Goal: Information Seeking & Learning: Check status

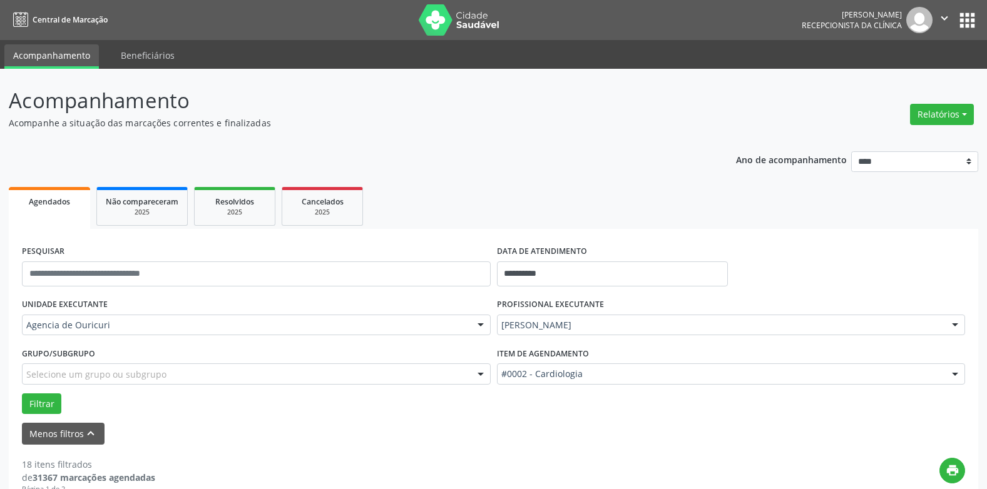
scroll to position [125, 0]
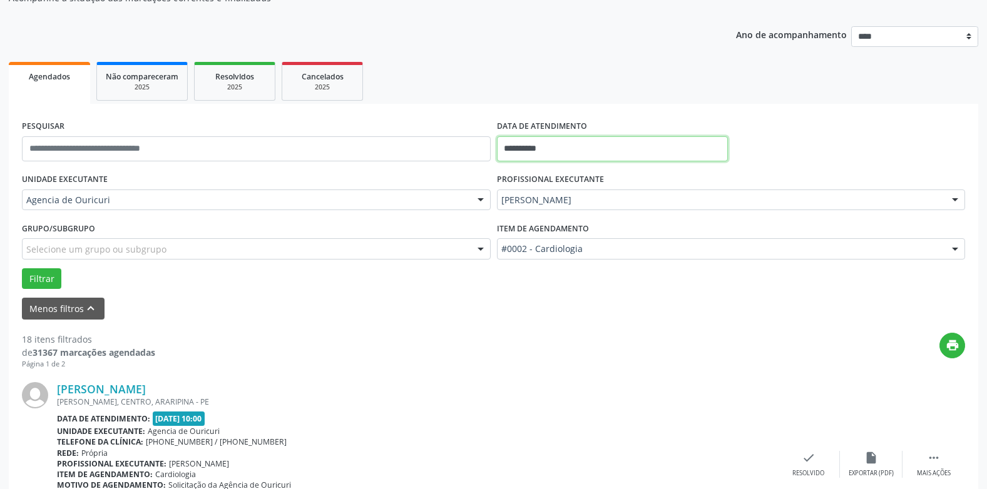
click at [694, 150] on input "**********" at bounding box center [612, 148] width 231 height 25
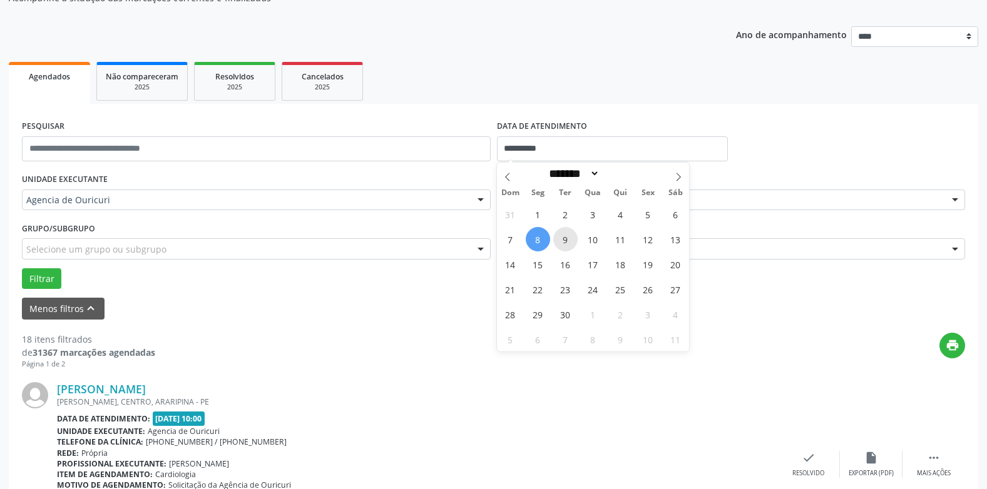
click at [566, 236] on span "9" at bounding box center [565, 239] width 24 height 24
type input "**********"
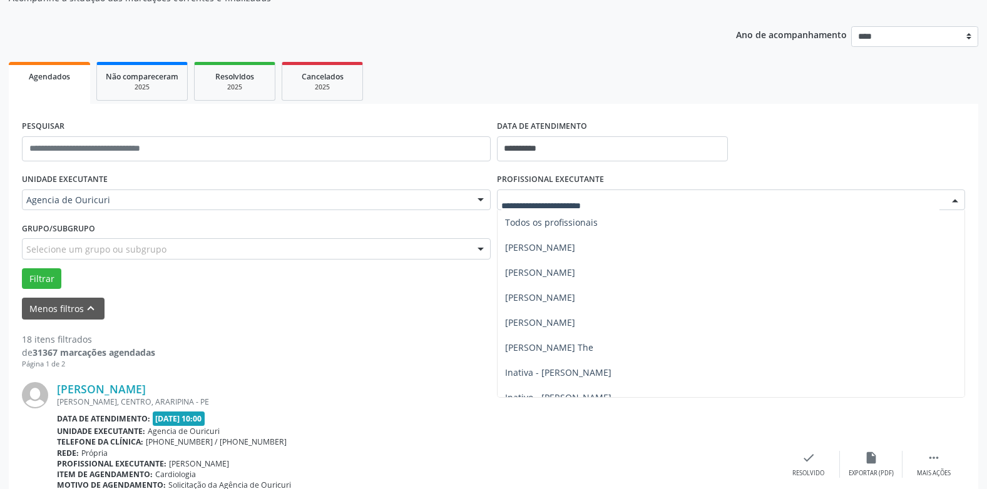
click at [955, 200] on div at bounding box center [954, 200] width 19 height 21
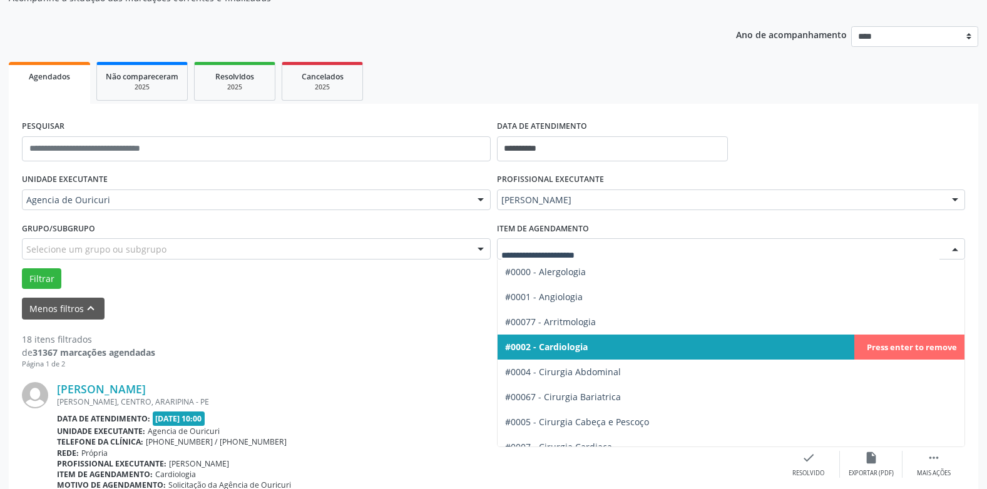
click at [958, 246] on div at bounding box center [954, 249] width 19 height 21
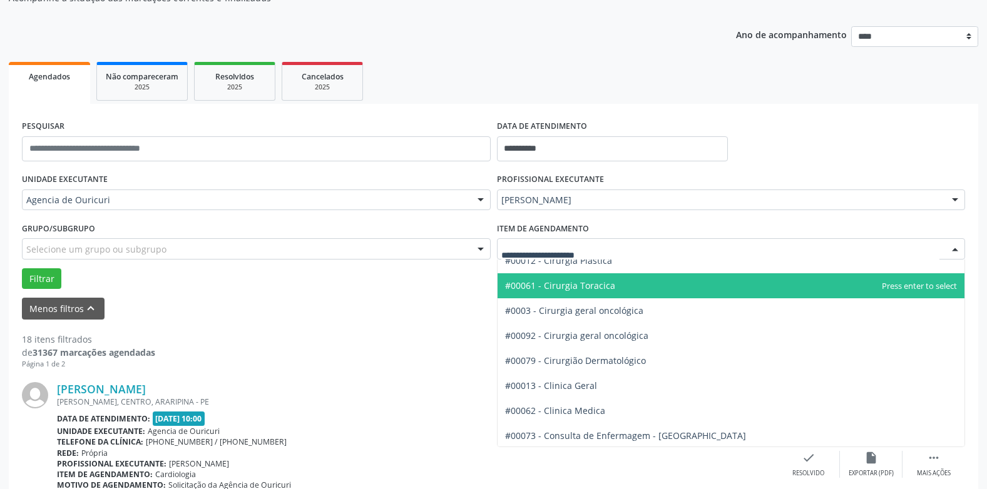
scroll to position [313, 0]
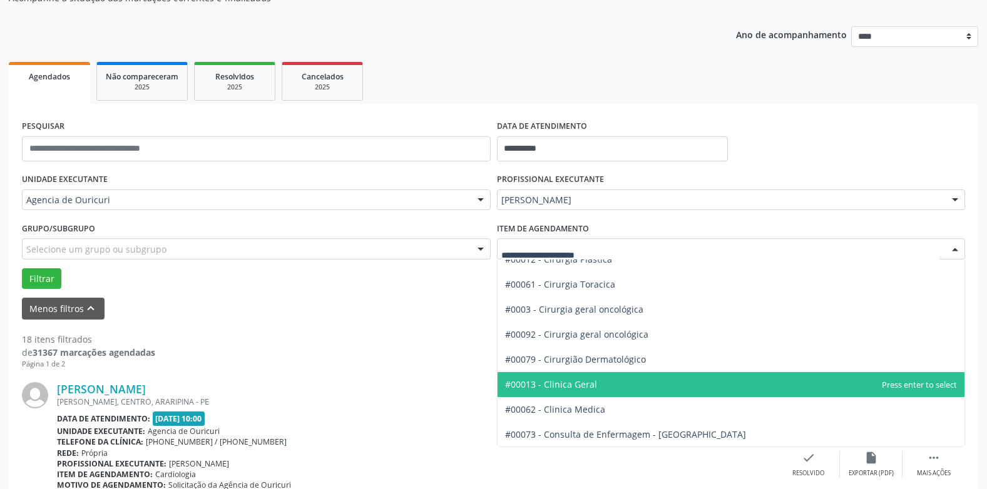
click at [567, 384] on span "#00013 - Clinica Geral" at bounding box center [551, 385] width 92 height 12
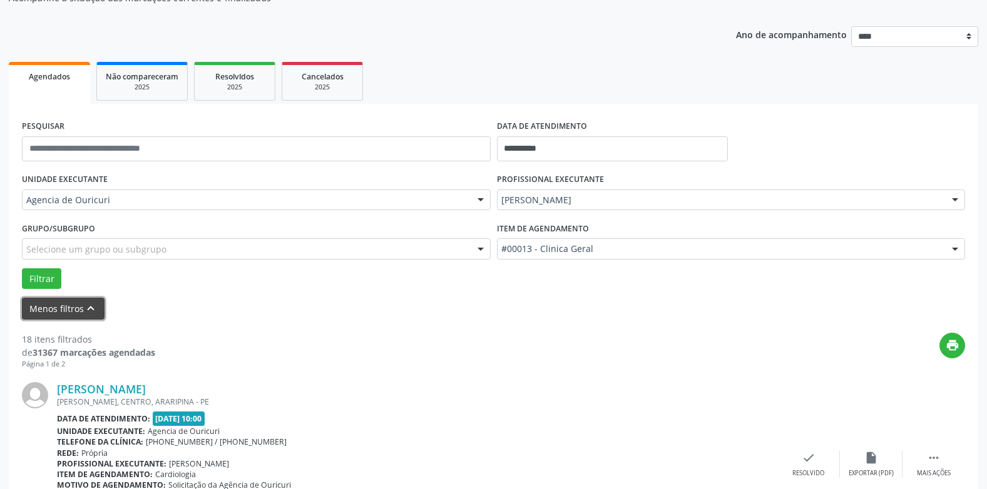
click at [42, 309] on button "Menos filtros keyboard_arrow_up" at bounding box center [63, 309] width 83 height 22
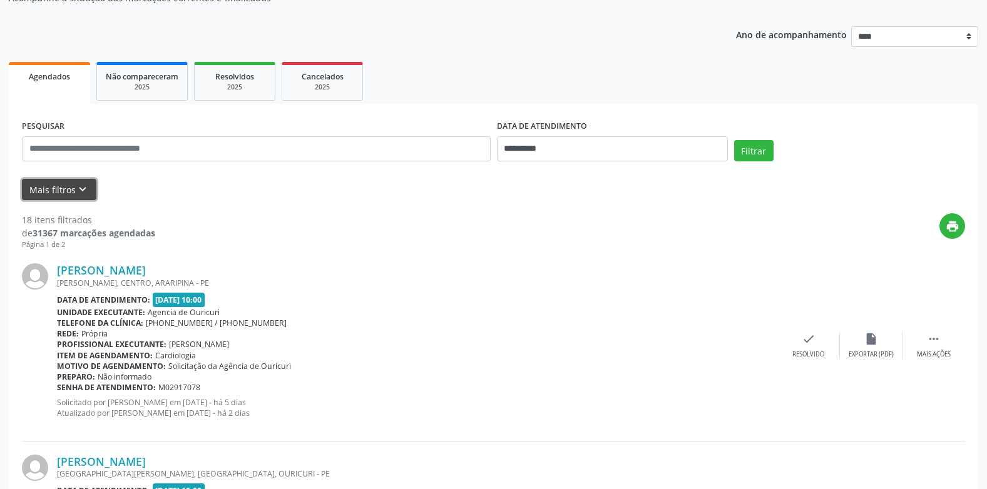
click at [52, 188] on button "Mais filtros keyboard_arrow_down" at bounding box center [59, 190] width 74 height 22
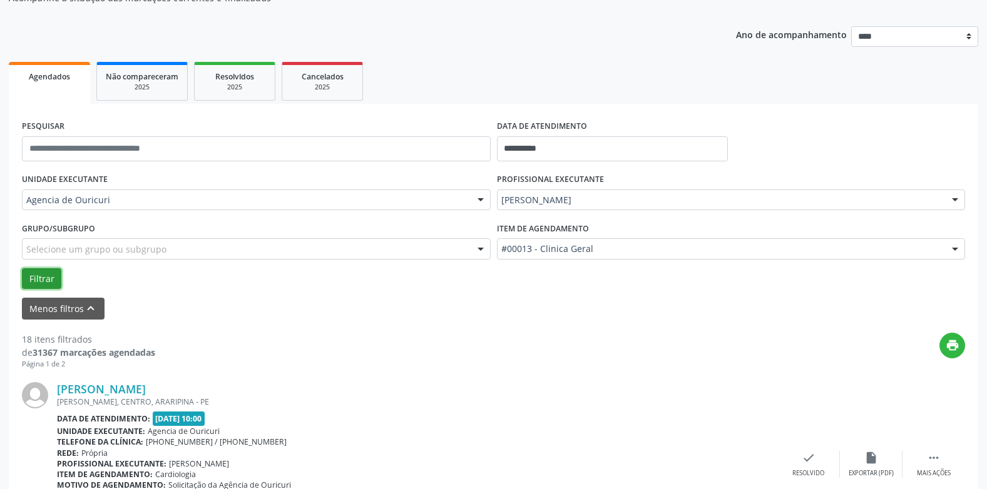
click at [42, 280] on button "Filtrar" at bounding box center [41, 278] width 39 height 21
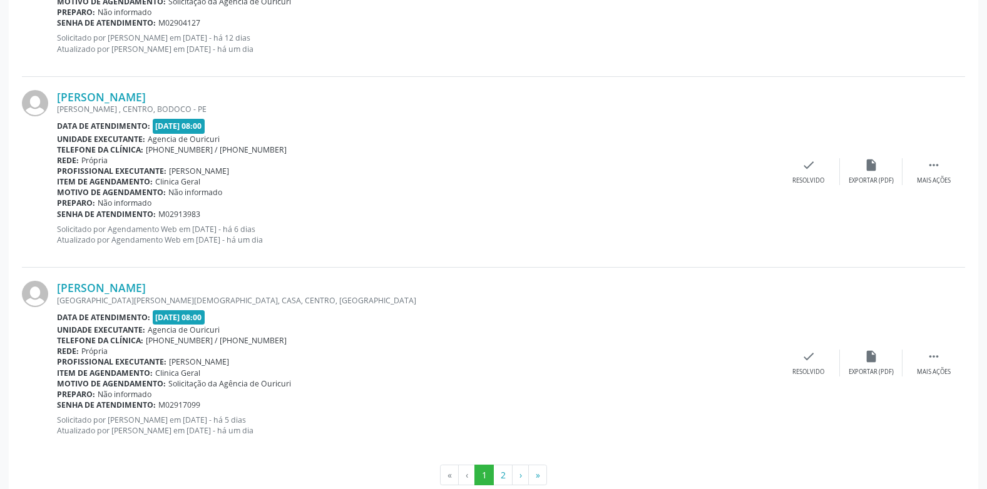
scroll to position [2929, 0]
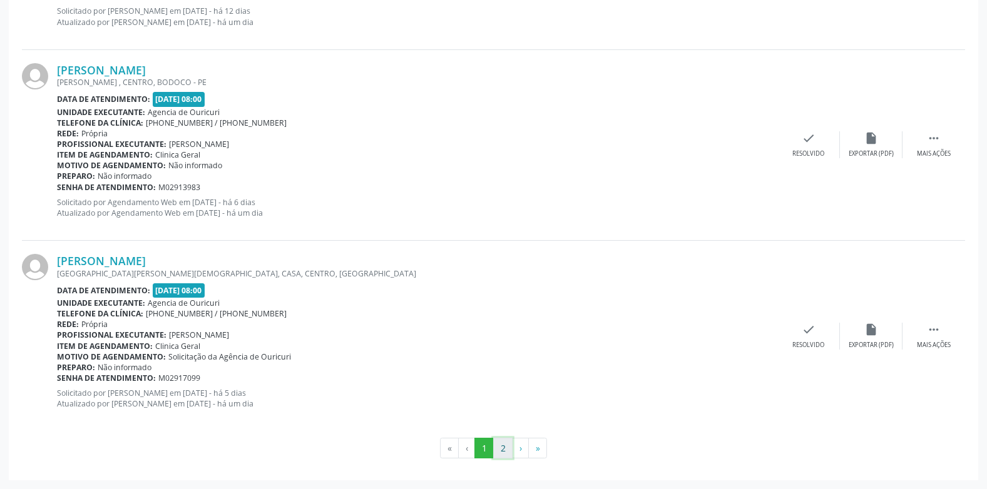
click at [504, 449] on button "2" at bounding box center [502, 448] width 19 height 21
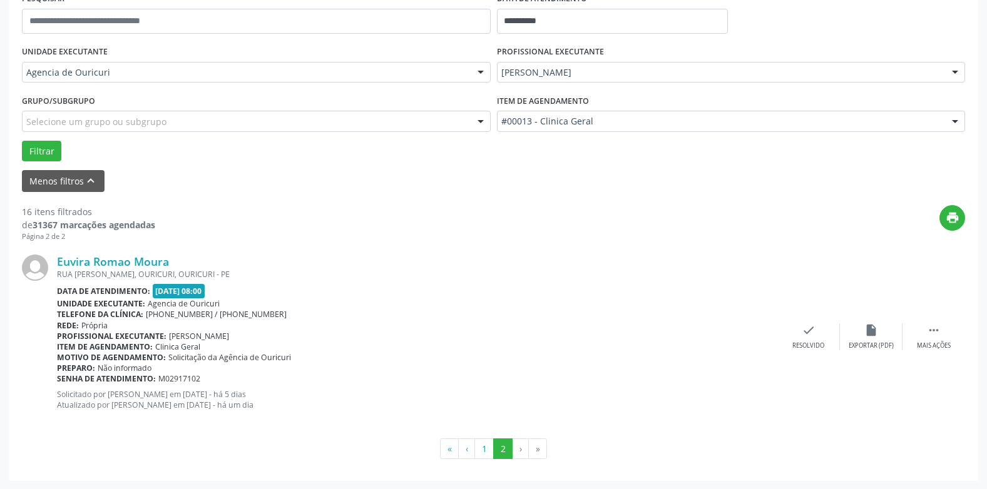
scroll to position [253, 0]
click at [479, 449] on button "1" at bounding box center [483, 448] width 19 height 21
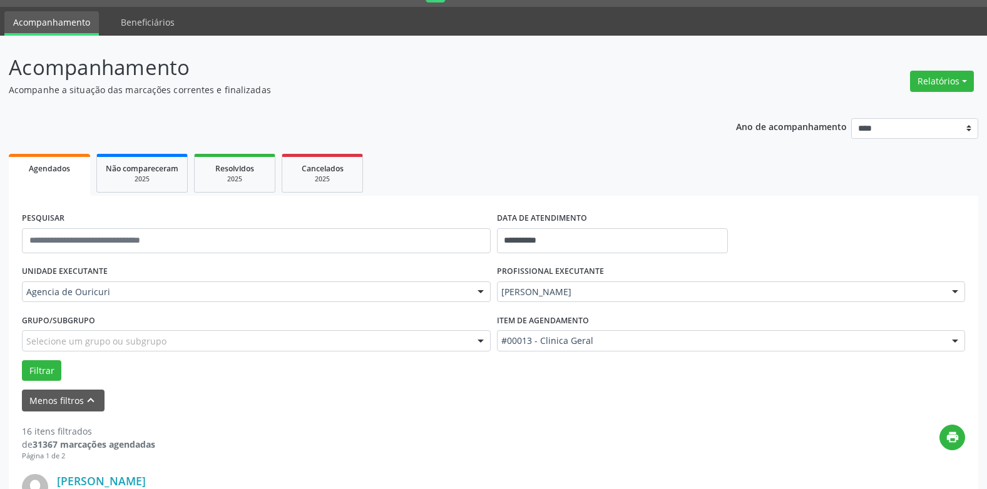
scroll to position [63, 0]
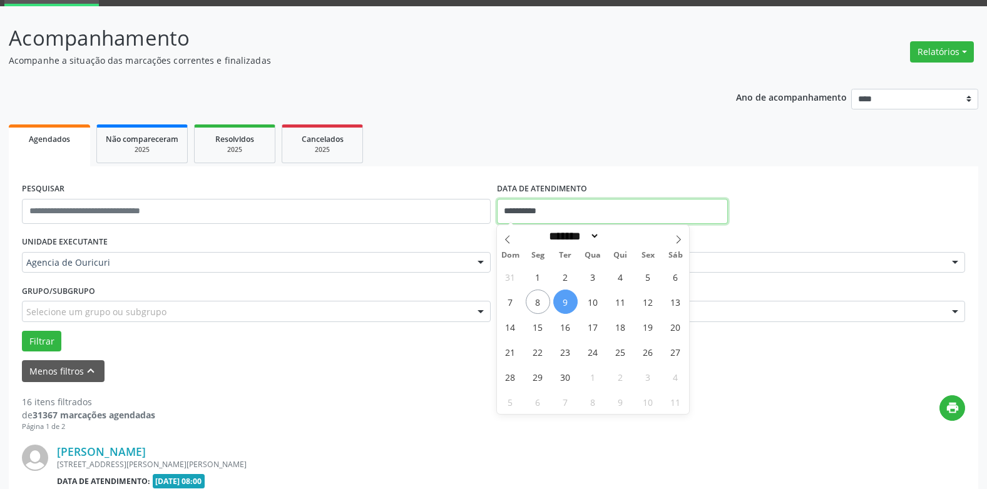
click at [594, 213] on input "**********" at bounding box center [612, 211] width 231 height 25
click at [590, 302] on span "10" at bounding box center [593, 302] width 24 height 24
type input "**********"
click at [590, 302] on span "10" at bounding box center [593, 302] width 24 height 24
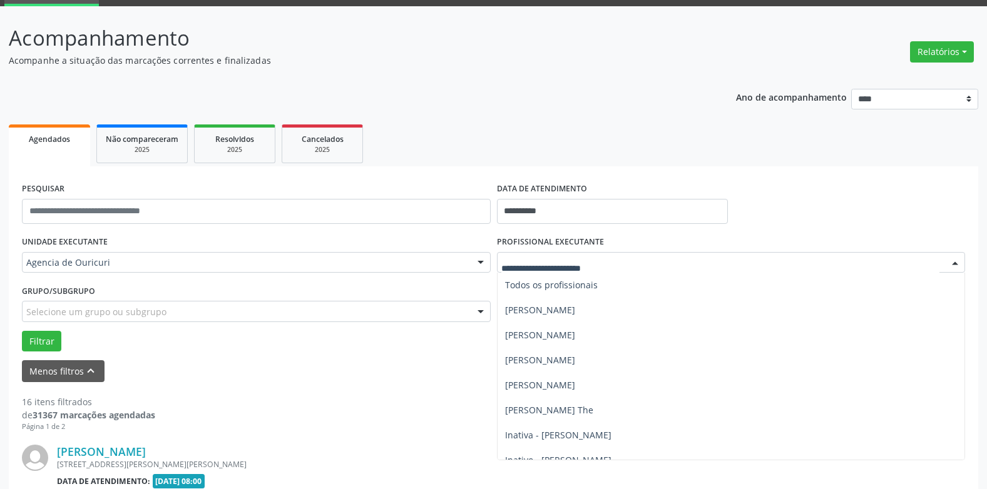
click at [958, 263] on div at bounding box center [954, 263] width 19 height 21
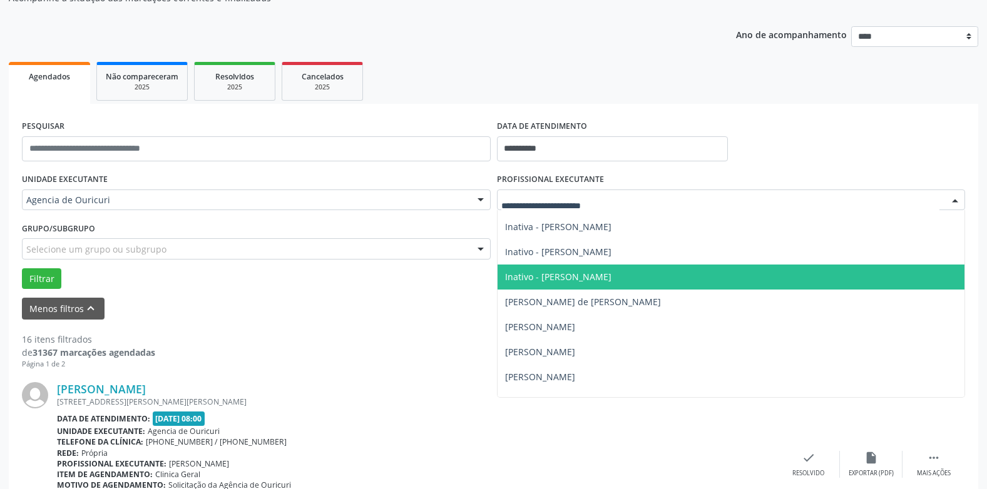
scroll to position [76, 0]
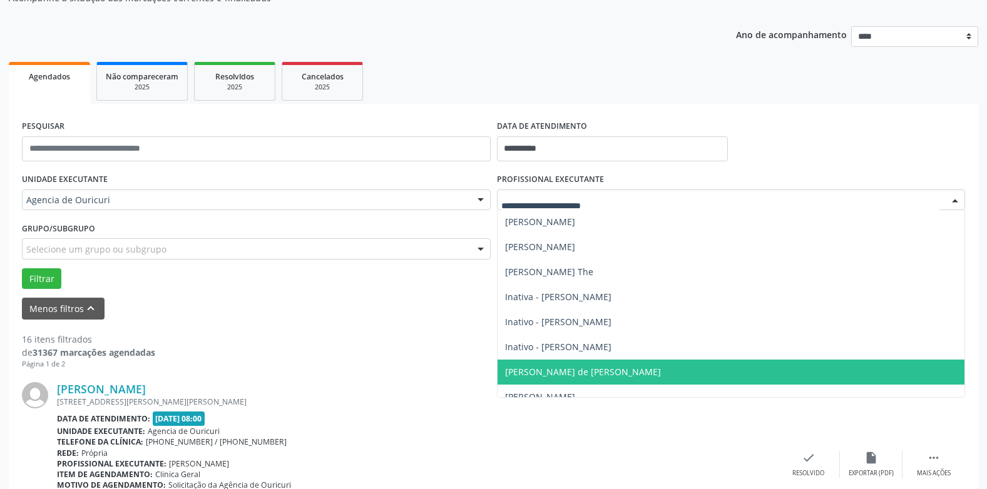
click at [563, 367] on span "[PERSON_NAME] de [PERSON_NAME]" at bounding box center [583, 372] width 156 height 12
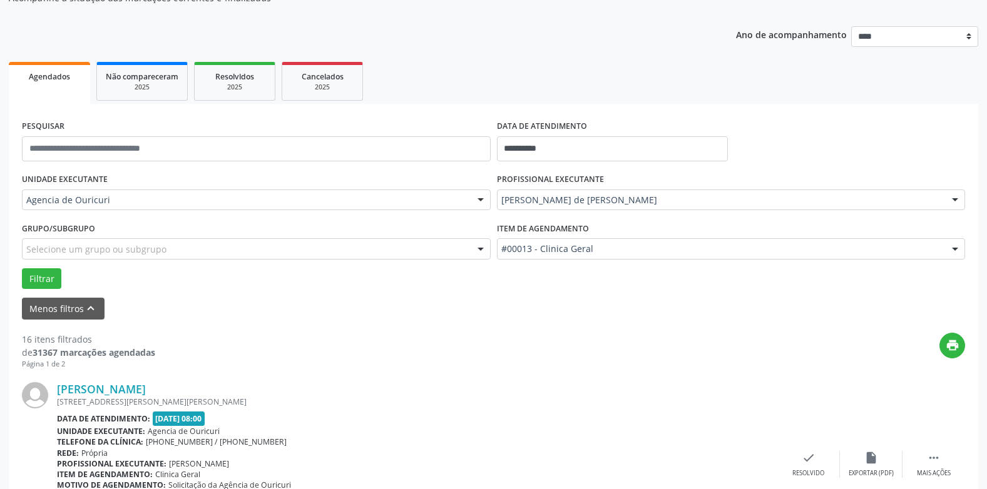
click at [955, 247] on div at bounding box center [954, 249] width 19 height 21
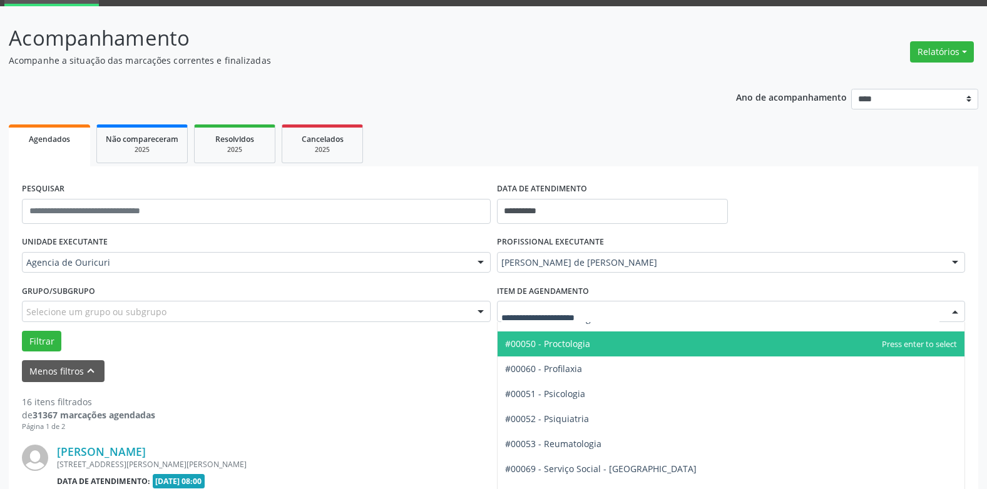
scroll to position [2065, 0]
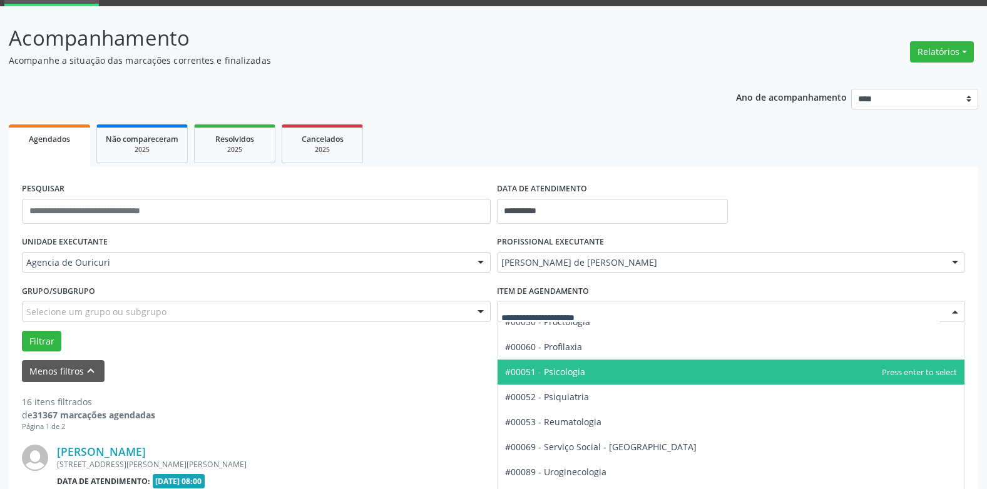
click at [602, 372] on span "#00051 - Psicologia" at bounding box center [730, 372] width 467 height 25
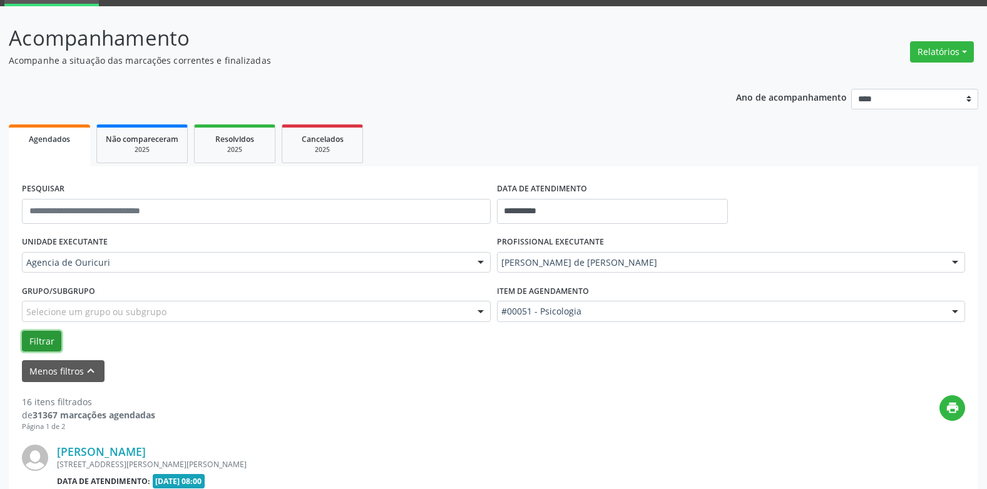
click at [41, 347] on button "Filtrar" at bounding box center [41, 341] width 39 height 21
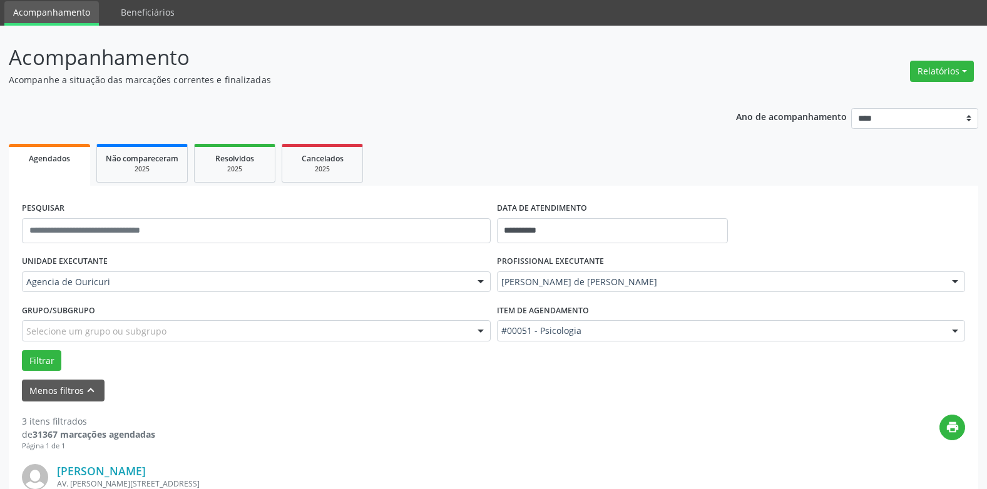
scroll to position [0, 0]
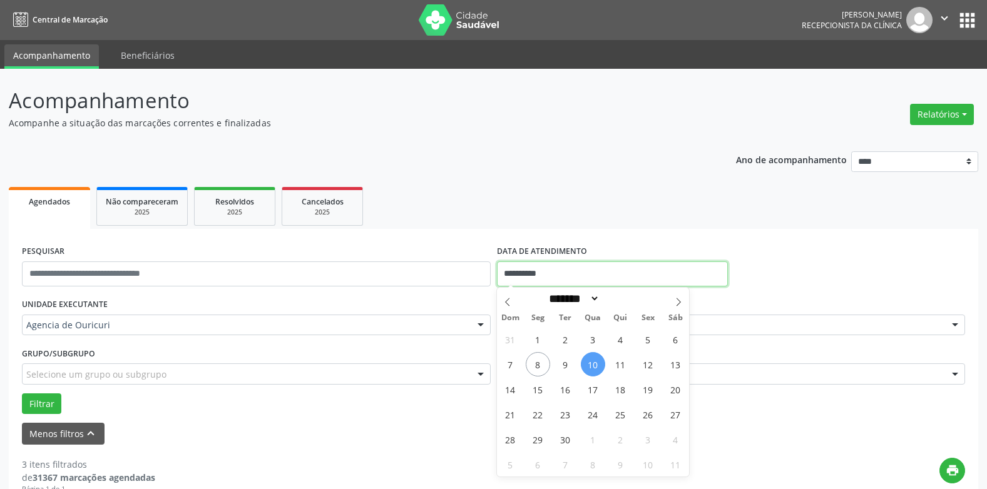
click at [587, 278] on input "**********" at bounding box center [612, 274] width 231 height 25
click at [570, 416] on span "23" at bounding box center [565, 414] width 24 height 24
type input "**********"
click at [570, 416] on span "23" at bounding box center [565, 414] width 24 height 24
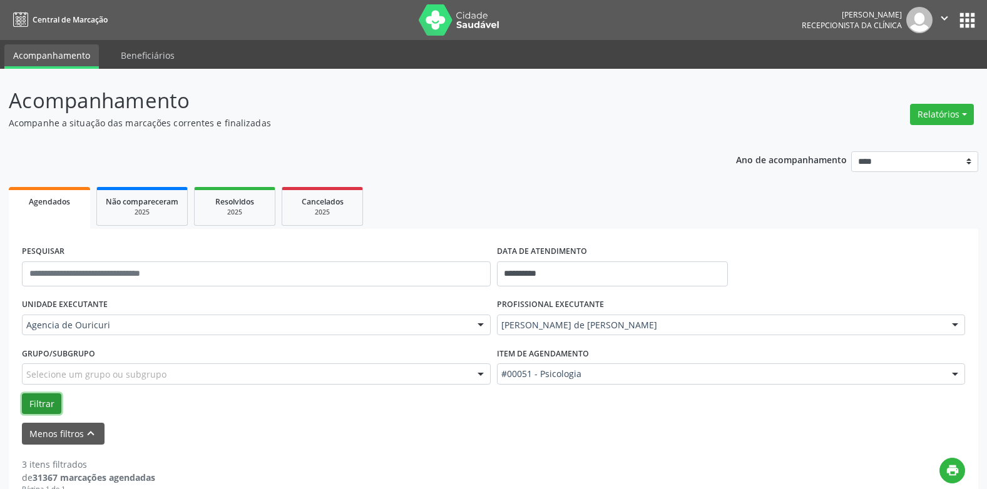
click at [48, 397] on button "Filtrar" at bounding box center [41, 404] width 39 height 21
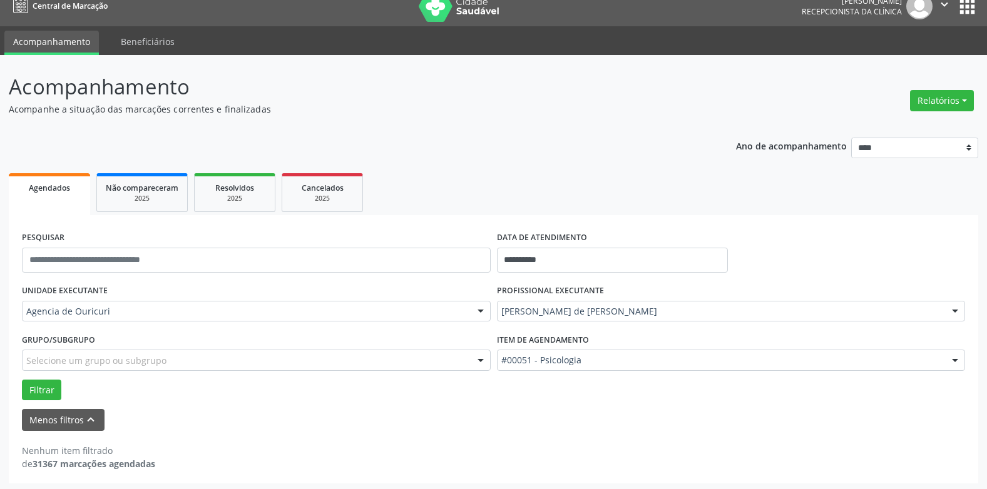
scroll to position [17, 0]
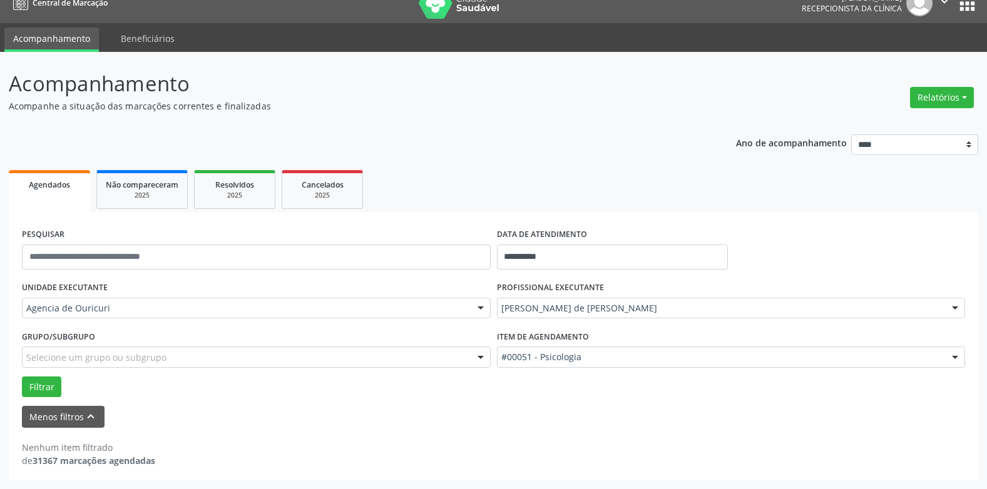
click at [955, 307] on div at bounding box center [954, 308] width 19 height 21
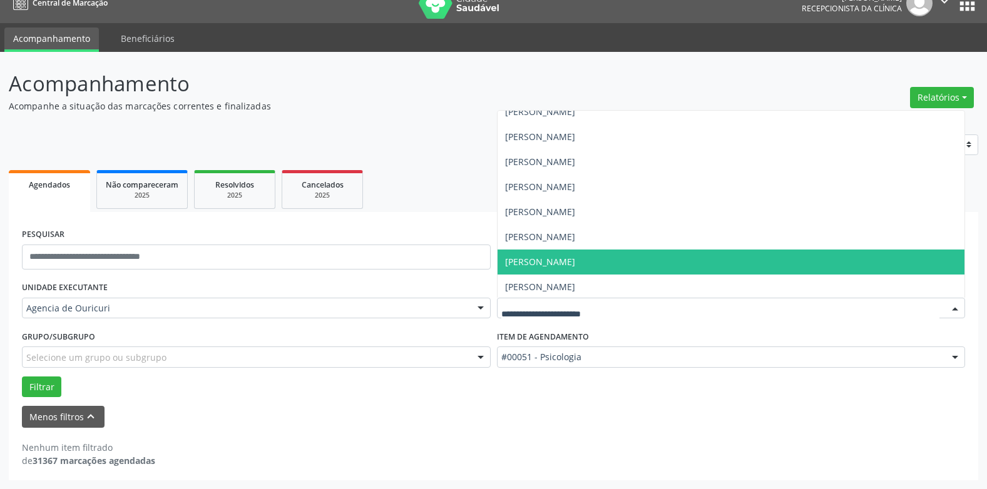
scroll to position [263, 0]
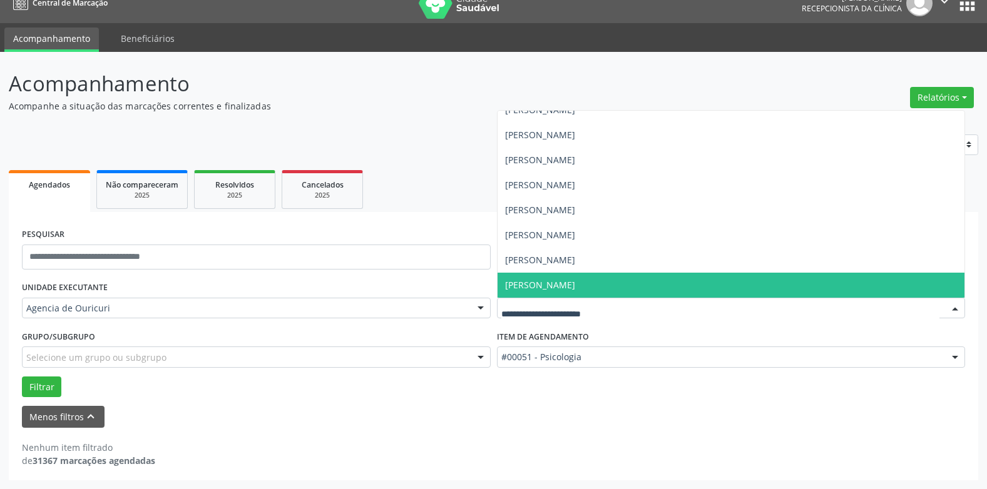
click at [557, 287] on span "[PERSON_NAME]" at bounding box center [540, 285] width 70 height 12
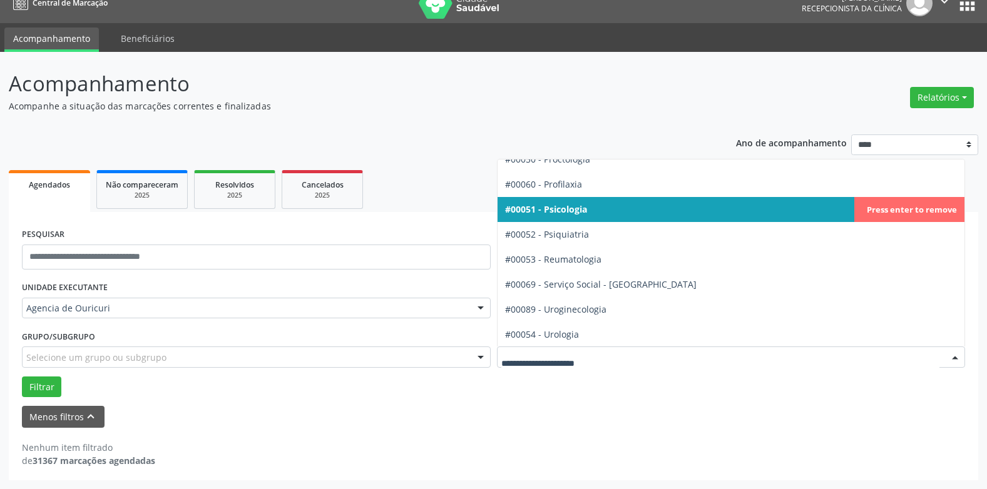
click at [957, 357] on div at bounding box center [954, 357] width 19 height 21
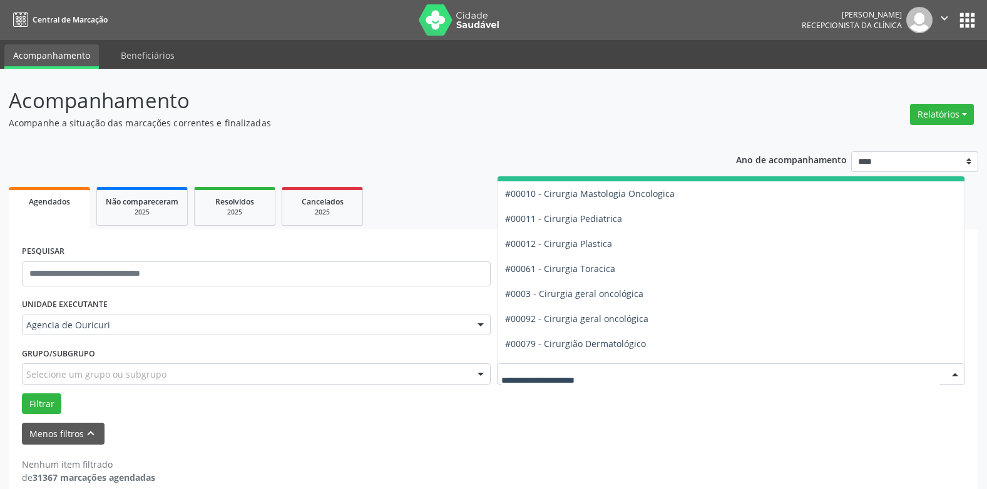
scroll to position [250, 0]
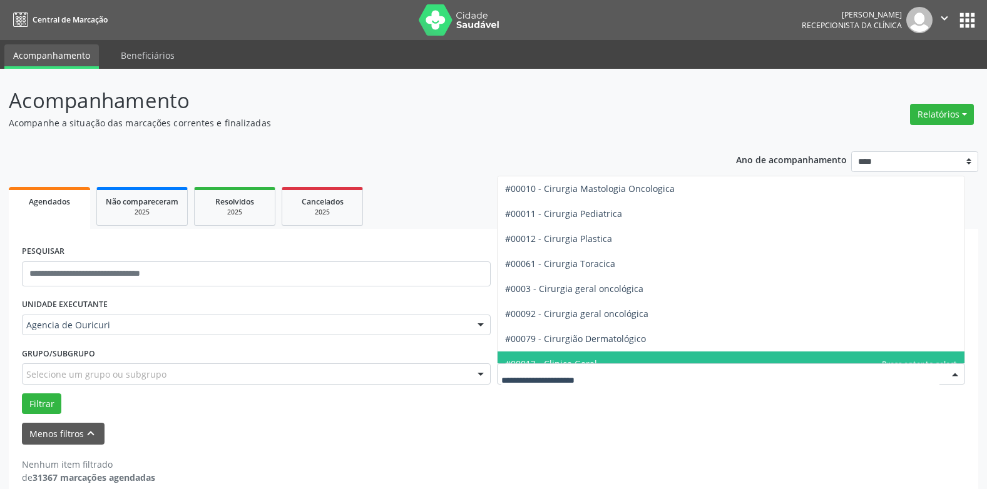
click at [586, 359] on span "#00013 - Clinica Geral" at bounding box center [551, 364] width 92 height 12
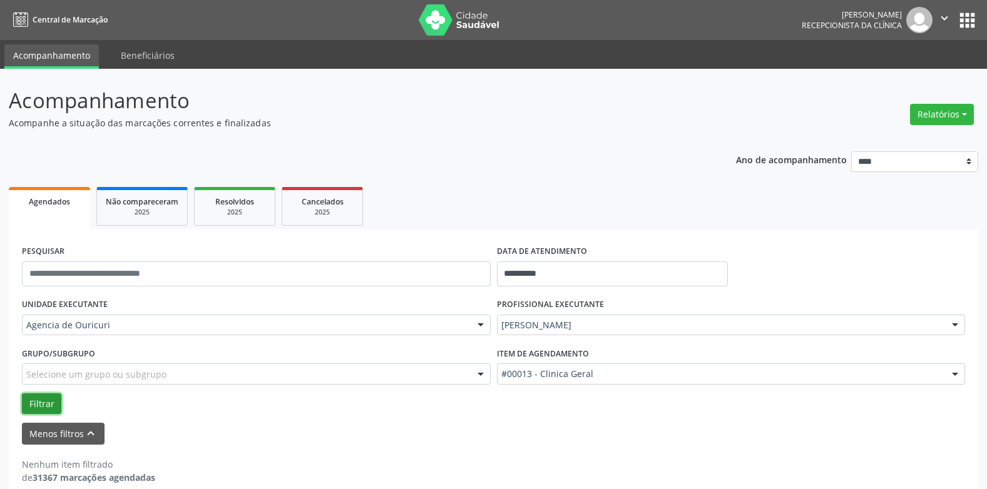
click at [44, 400] on button "Filtrar" at bounding box center [41, 404] width 39 height 21
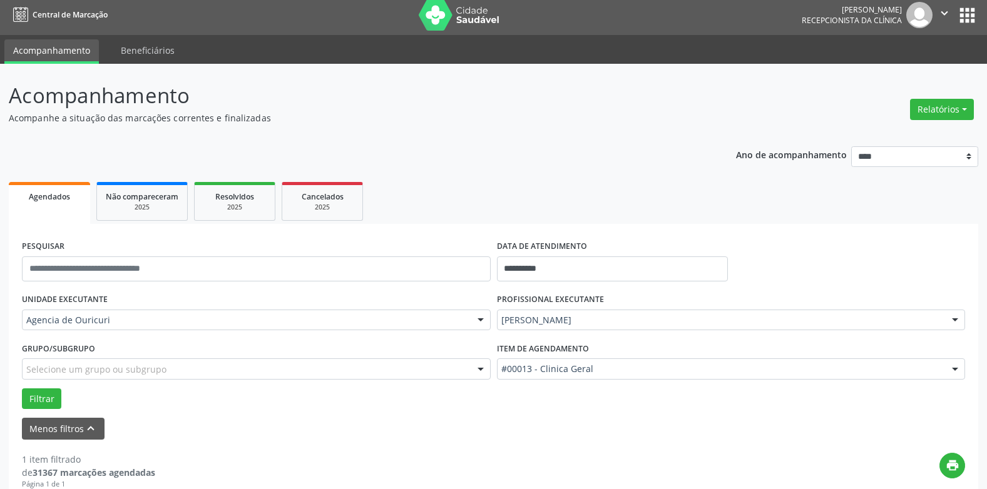
scroll to position [0, 0]
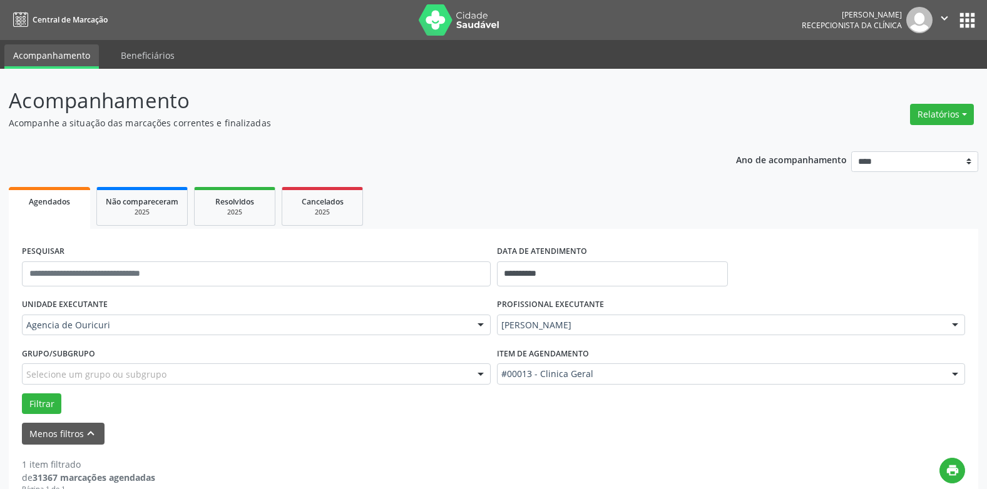
click at [953, 325] on div at bounding box center [954, 325] width 19 height 21
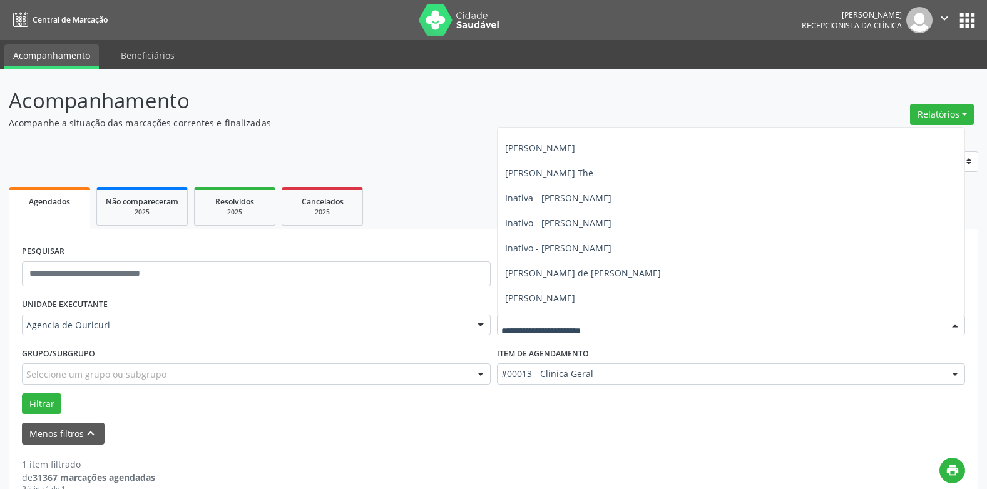
scroll to position [76, 0]
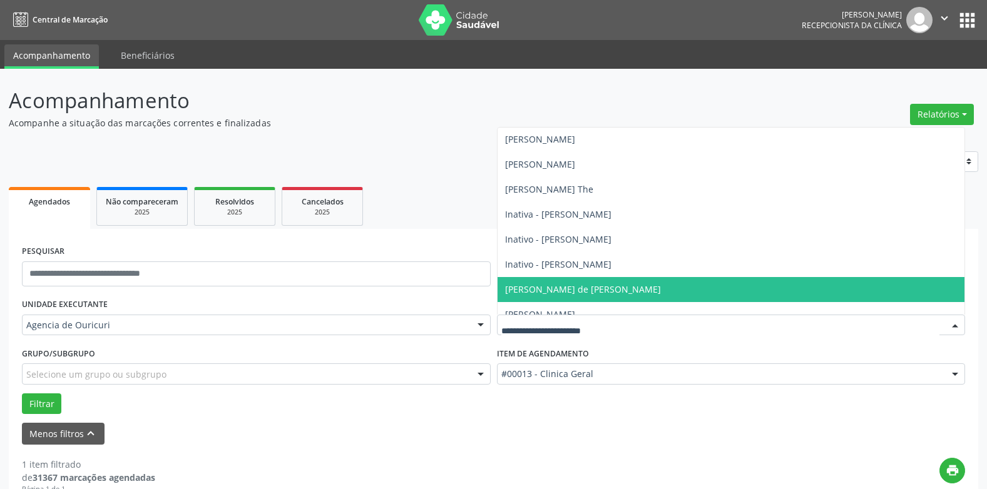
click at [534, 294] on span "[PERSON_NAME] de [PERSON_NAME]" at bounding box center [583, 289] width 156 height 12
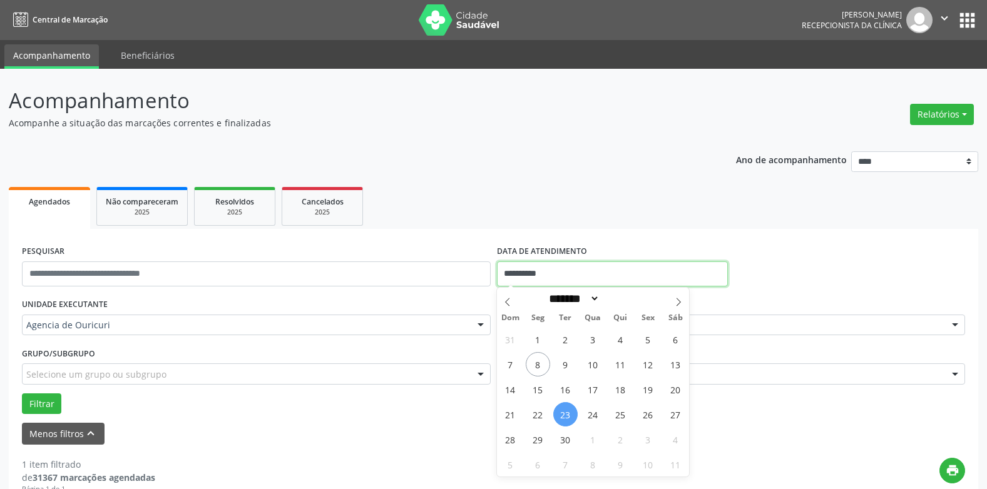
click at [597, 268] on input "**********" at bounding box center [612, 274] width 231 height 25
click at [564, 362] on span "9" at bounding box center [565, 364] width 24 height 24
type input "**********"
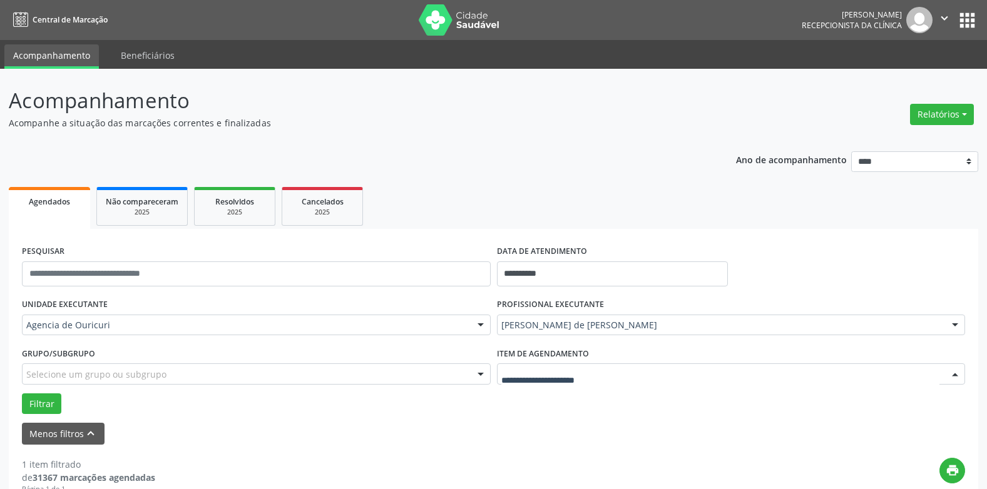
click at [958, 370] on div at bounding box center [954, 374] width 19 height 21
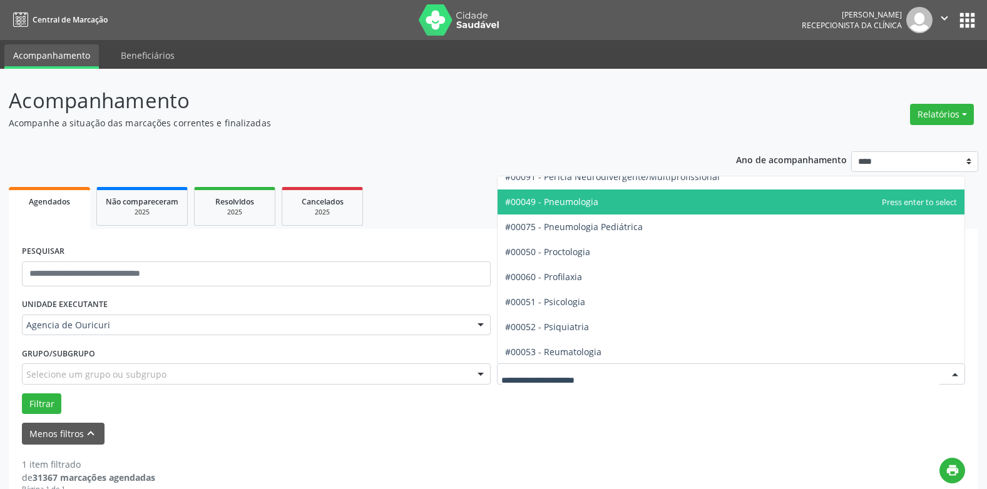
scroll to position [1990, 0]
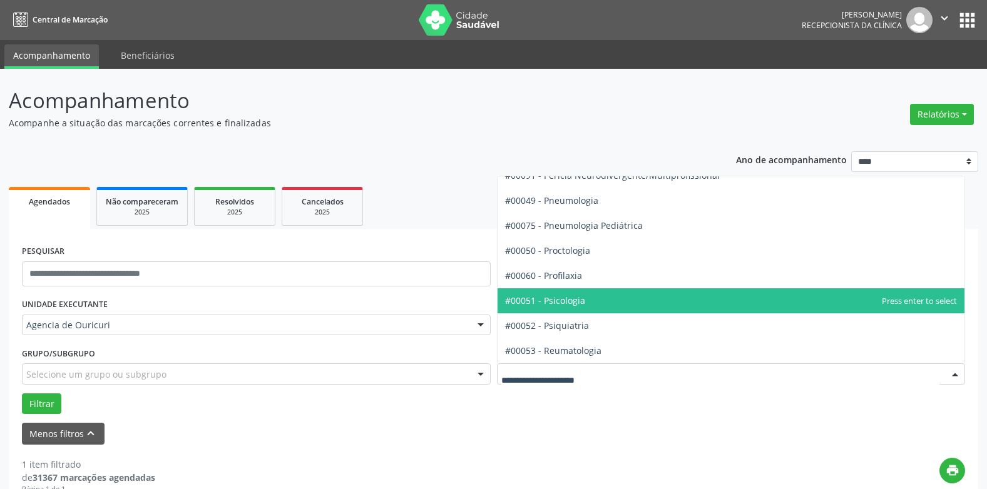
click at [597, 305] on span "#00051 - Psicologia" at bounding box center [730, 300] width 467 height 25
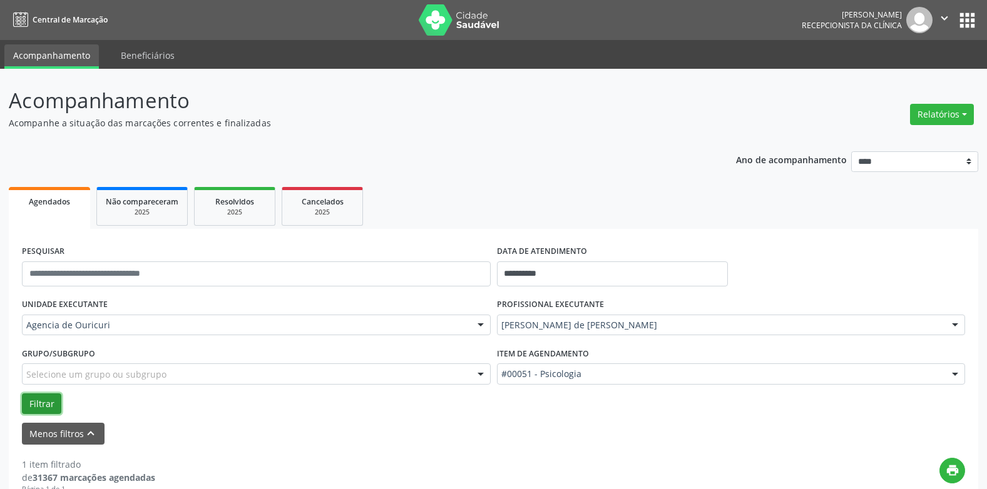
click at [37, 406] on button "Filtrar" at bounding box center [41, 404] width 39 height 21
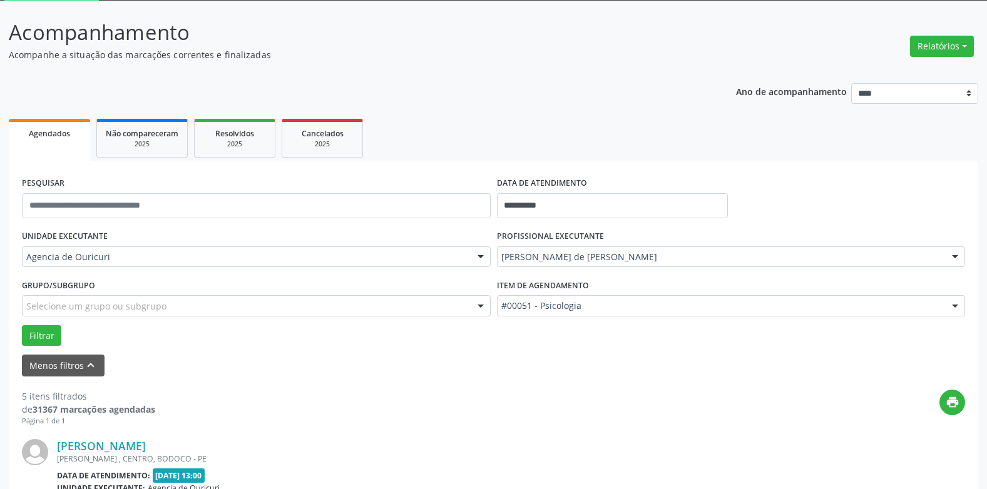
scroll to position [43, 0]
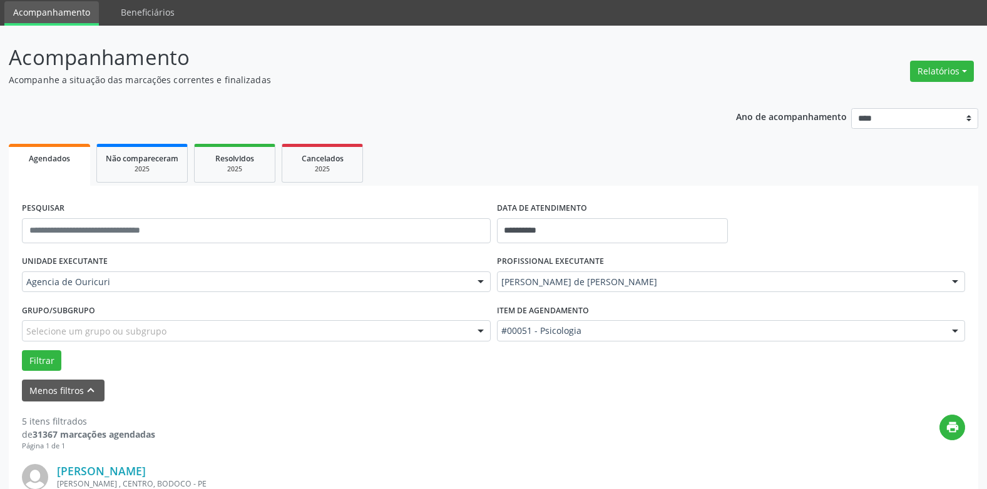
click at [952, 284] on div at bounding box center [954, 282] width 19 height 21
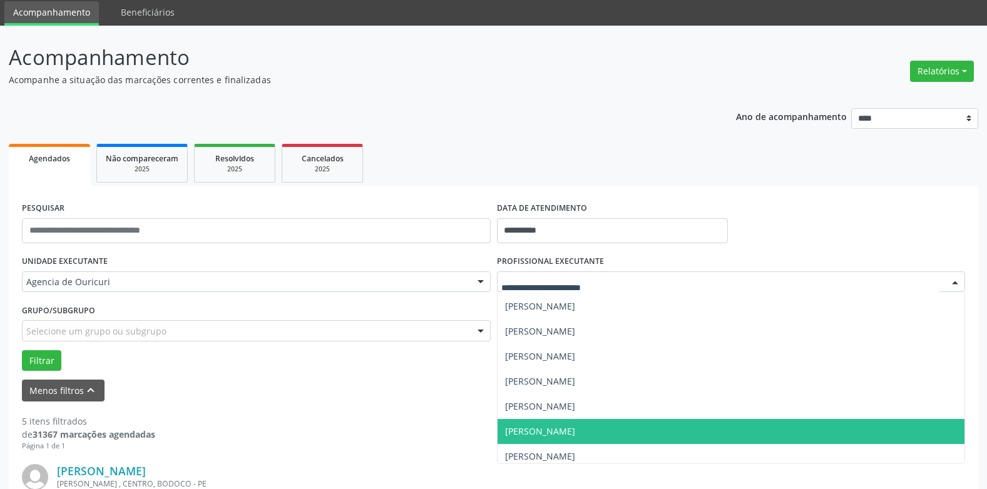
scroll to position [279, 0]
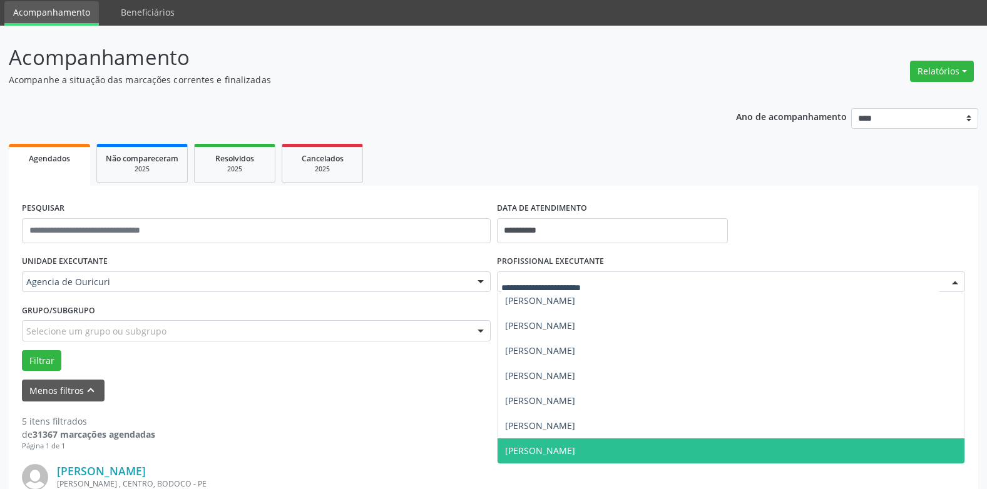
click at [544, 453] on span "[PERSON_NAME]" at bounding box center [540, 451] width 70 height 12
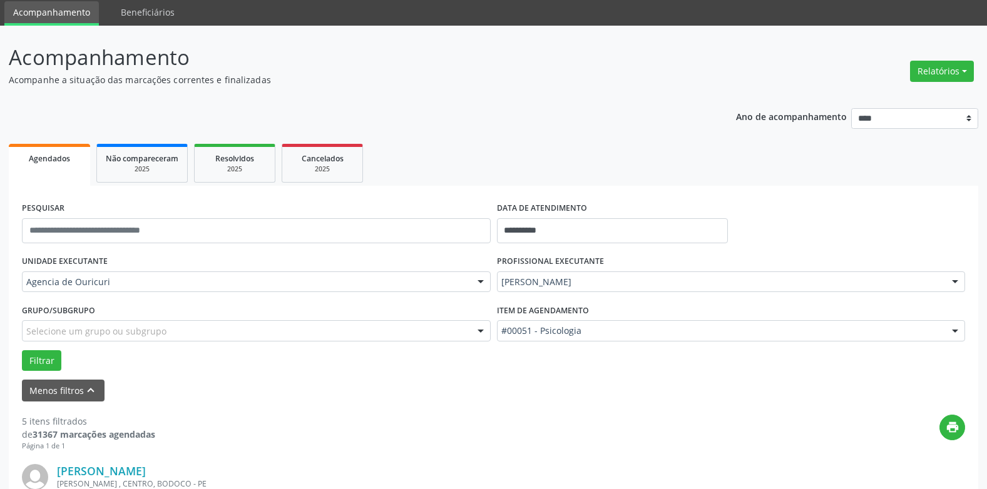
click at [954, 329] on div at bounding box center [954, 331] width 19 height 21
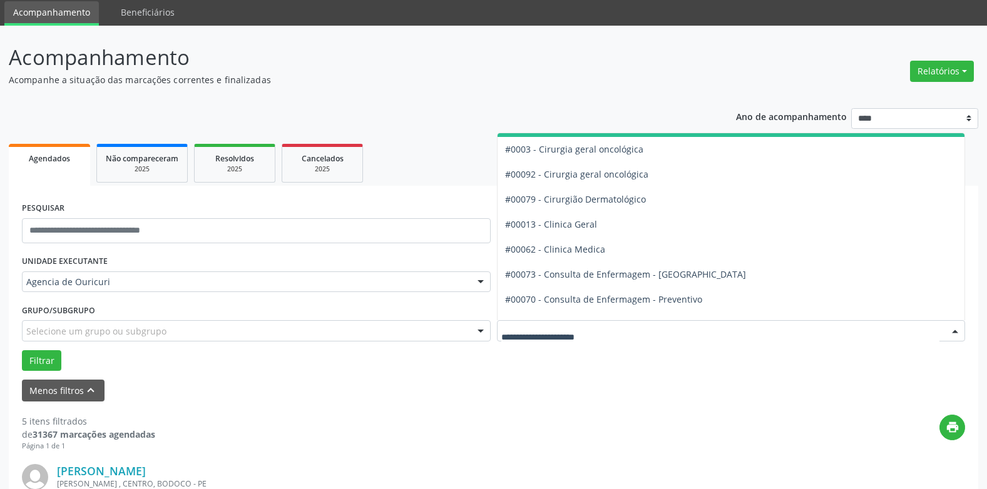
scroll to position [363, 0]
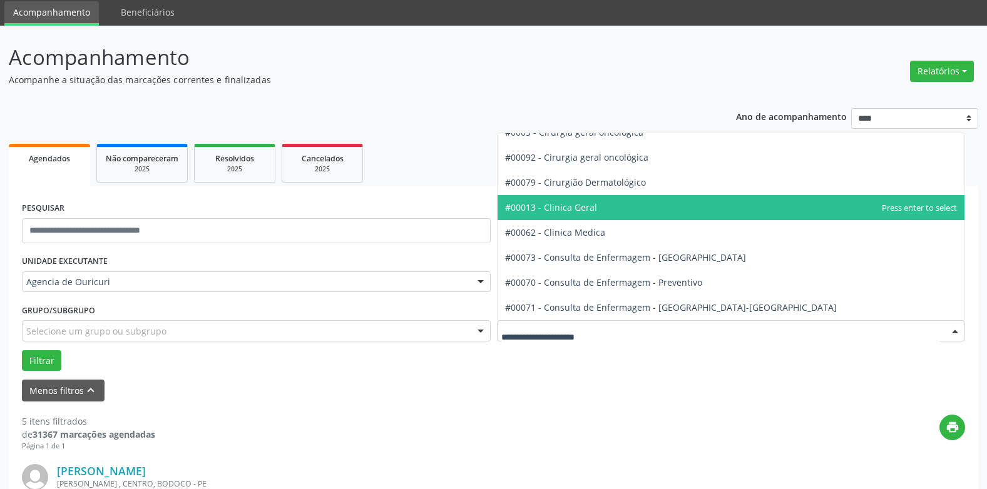
click at [580, 209] on span "#00013 - Clinica Geral" at bounding box center [551, 207] width 92 height 12
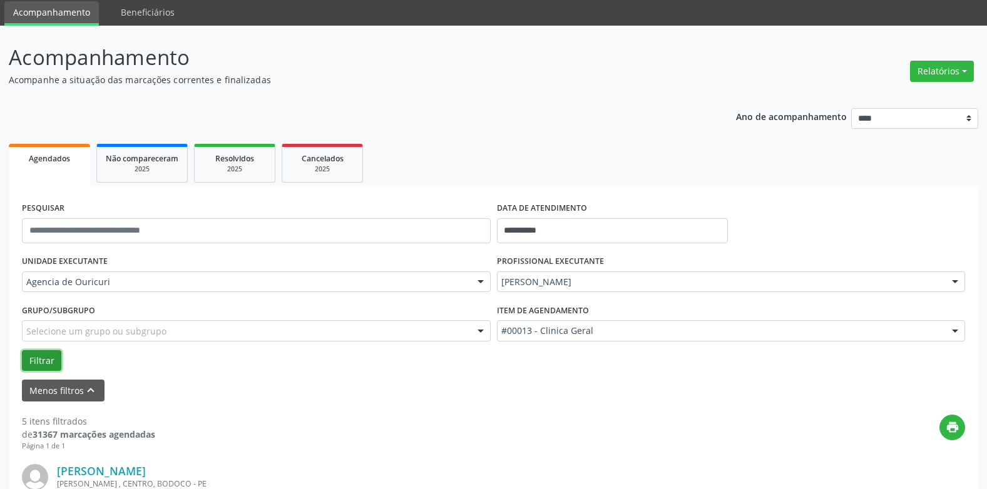
click at [44, 357] on button "Filtrar" at bounding box center [41, 360] width 39 height 21
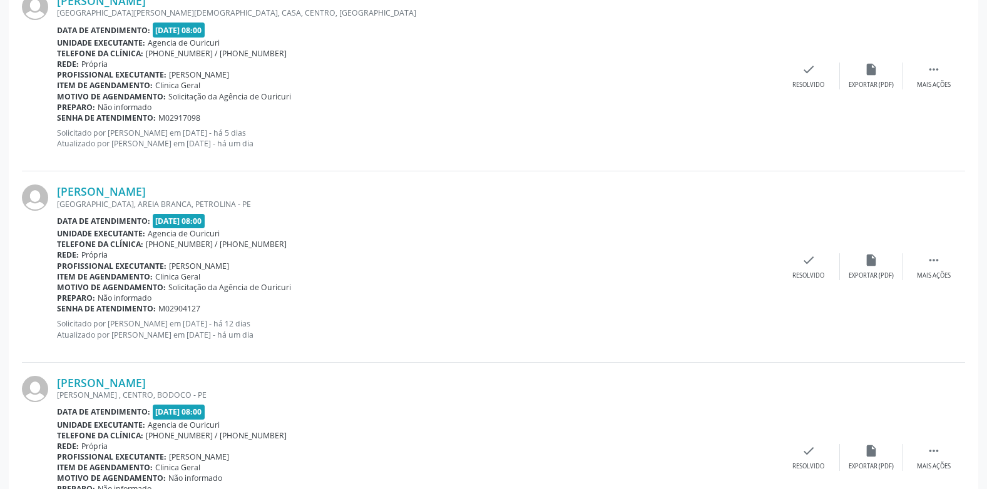
scroll to position [2929, 0]
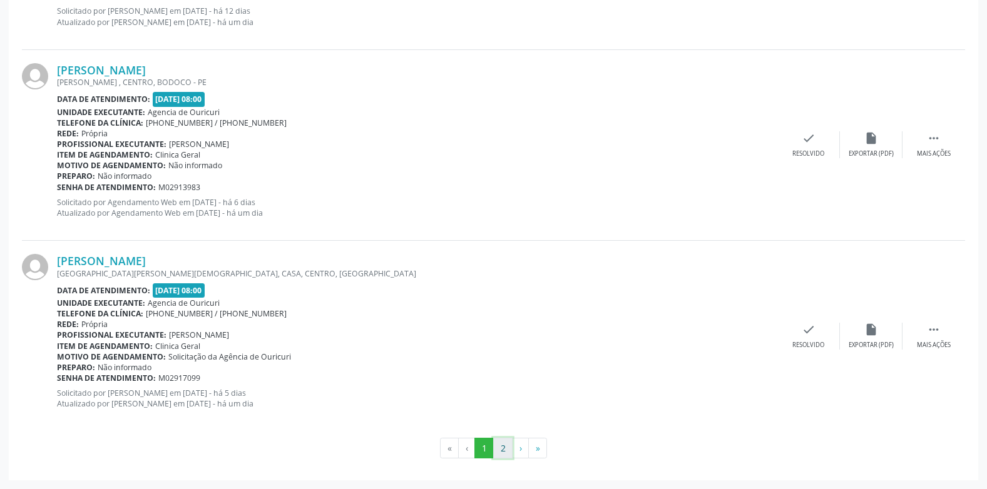
click at [504, 453] on button "2" at bounding box center [502, 448] width 19 height 21
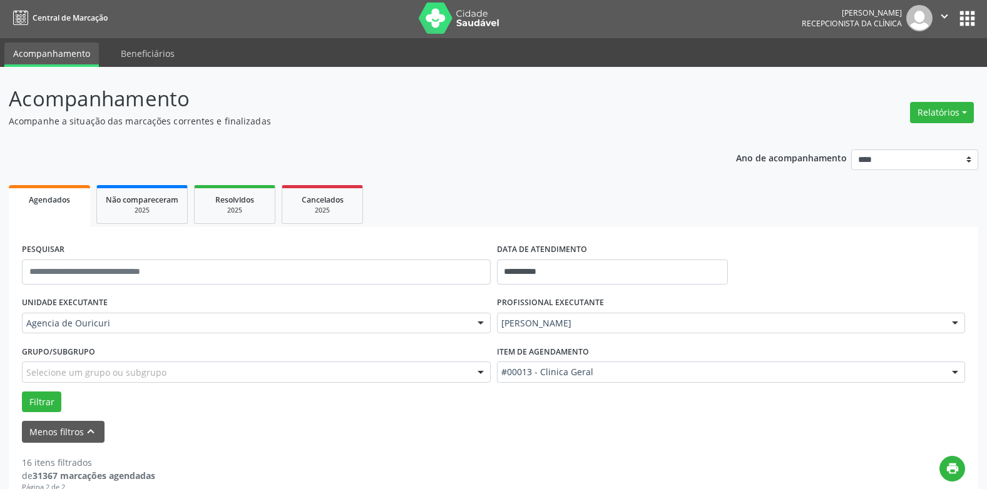
scroll to position [0, 0]
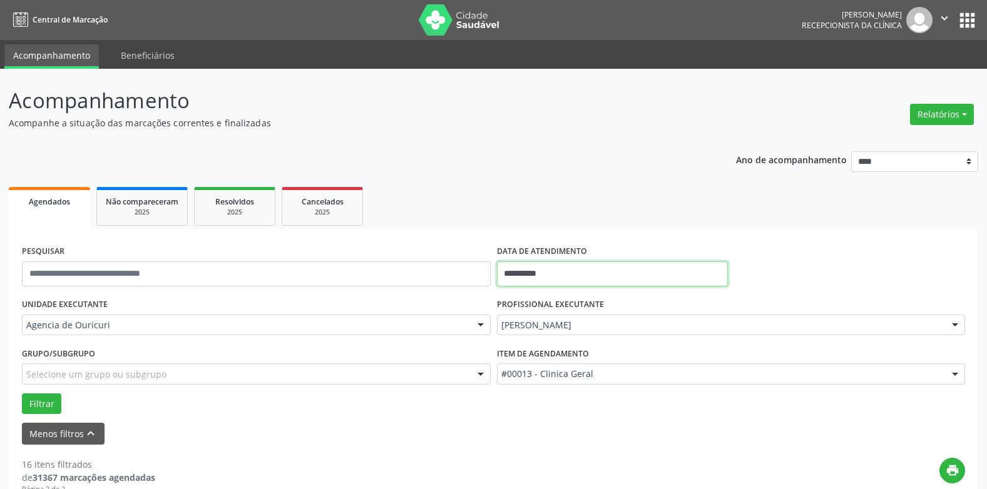
click at [589, 279] on input "**********" at bounding box center [612, 274] width 231 height 25
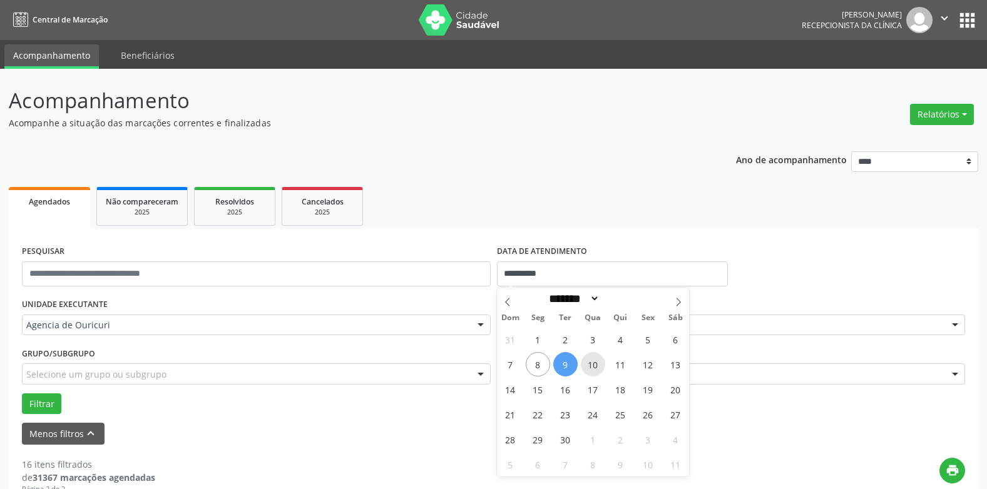
click at [595, 365] on span "10" at bounding box center [593, 364] width 24 height 24
type input "**********"
click at [595, 365] on span "10" at bounding box center [593, 364] width 24 height 24
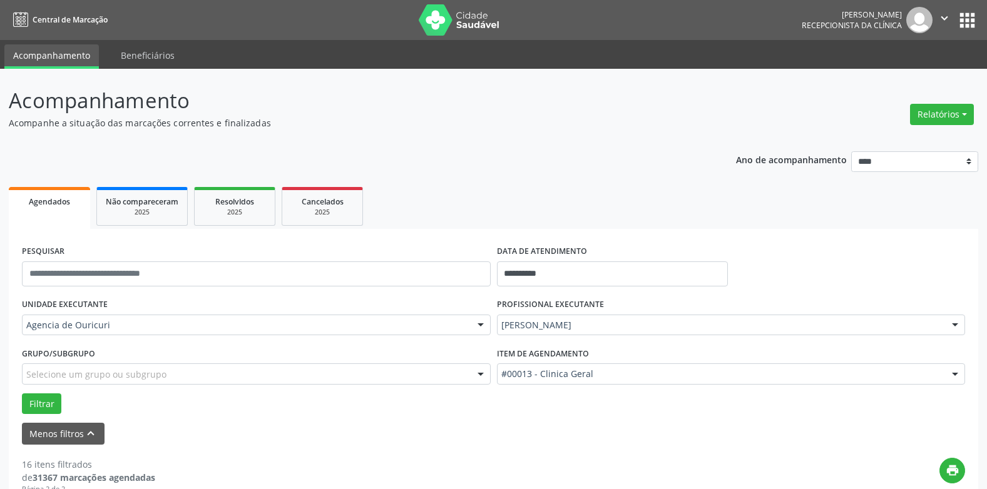
scroll to position [263, 0]
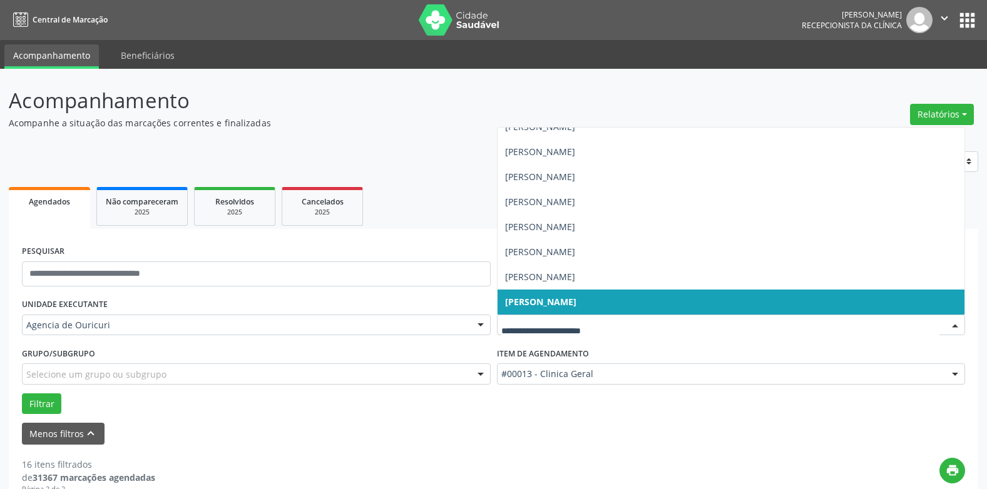
click at [960, 323] on div at bounding box center [954, 325] width 19 height 21
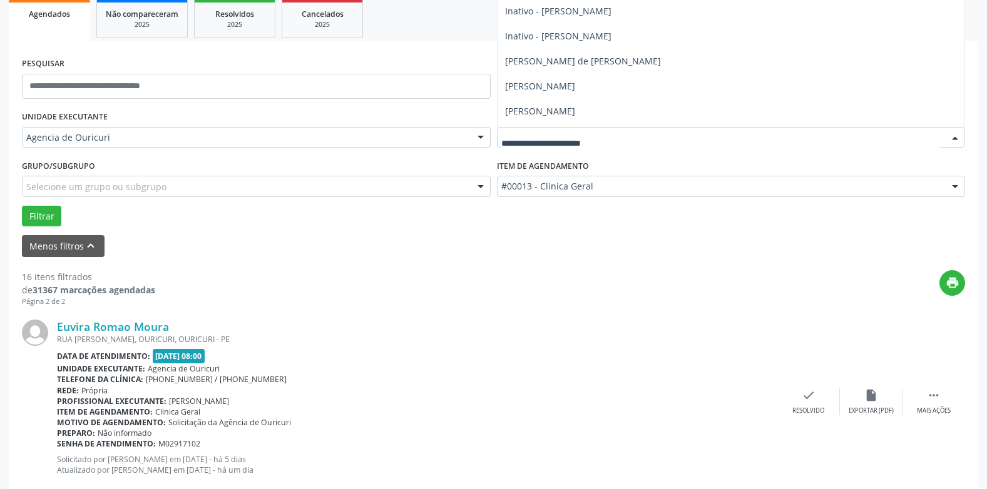
scroll to position [76, 0]
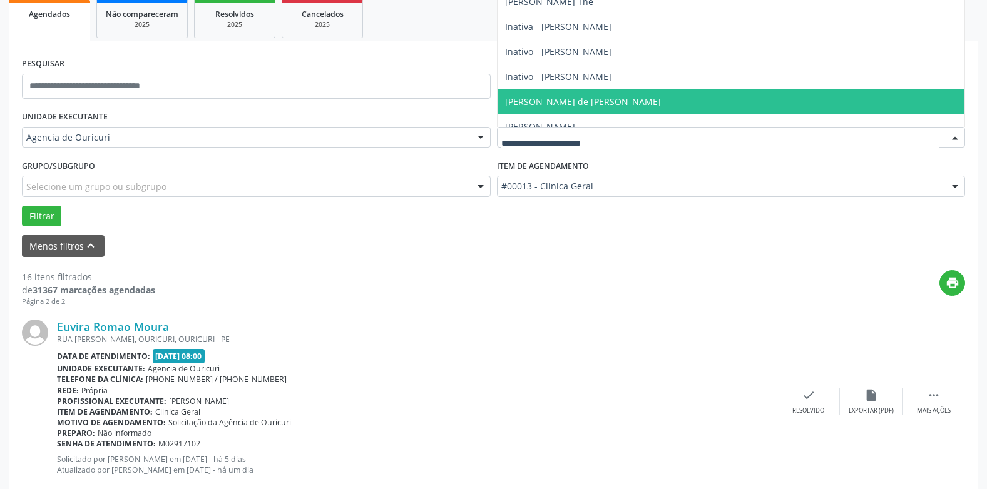
click at [585, 101] on span "[PERSON_NAME] de [PERSON_NAME]" at bounding box center [583, 102] width 156 height 12
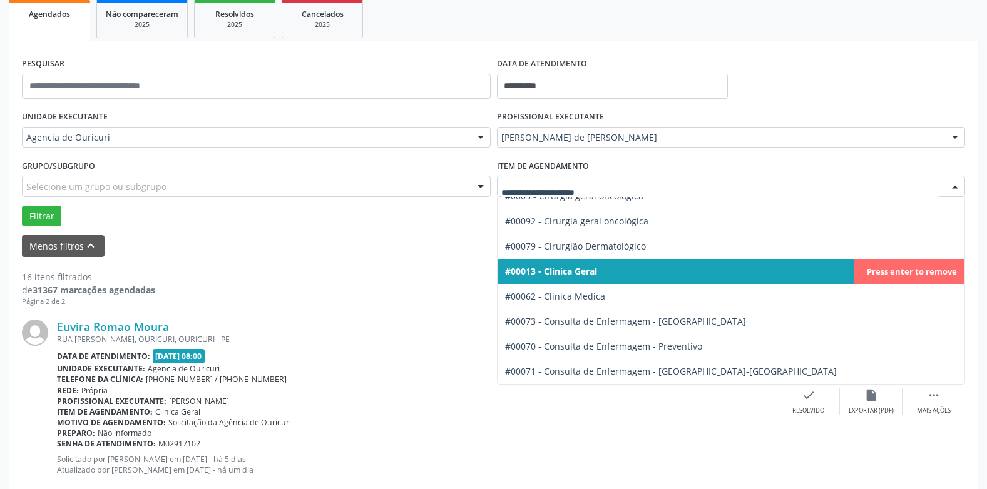
click at [958, 184] on div at bounding box center [954, 186] width 19 height 21
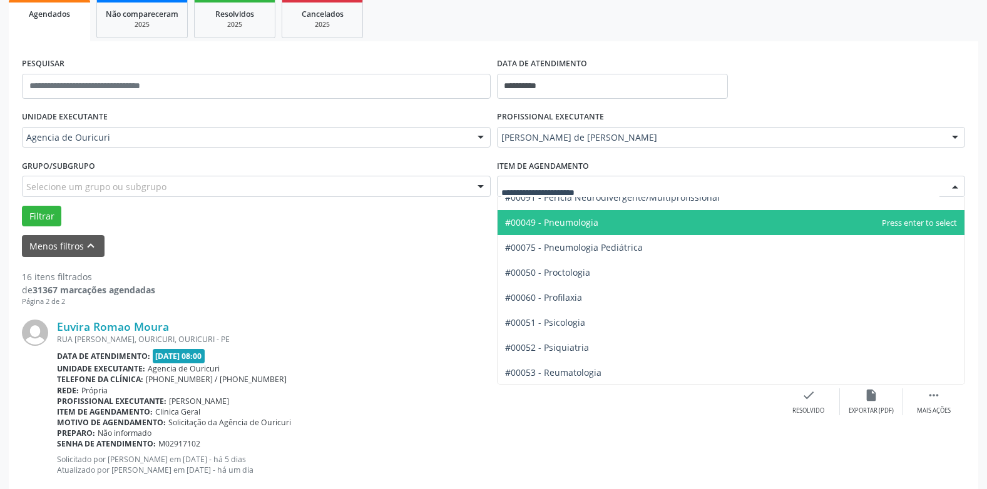
scroll to position [2002, 0]
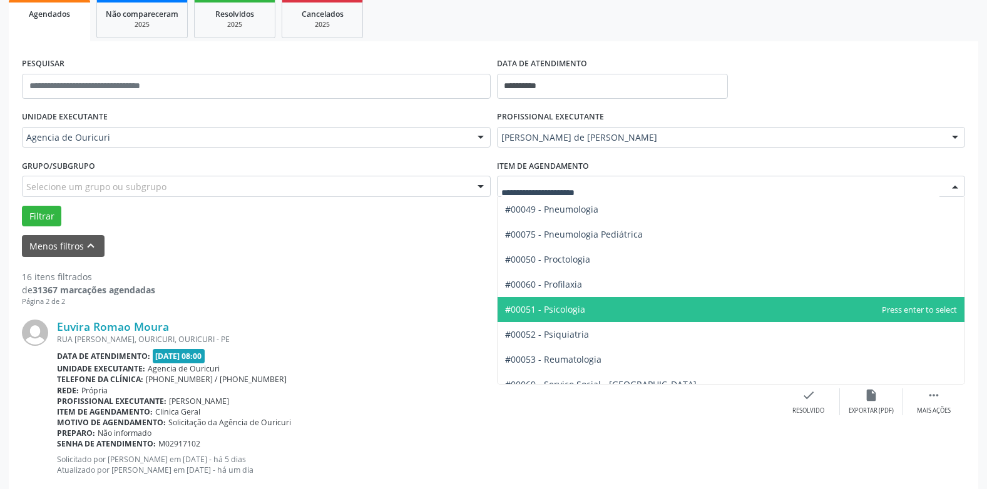
click at [596, 308] on span "#00051 - Psicologia" at bounding box center [730, 309] width 467 height 25
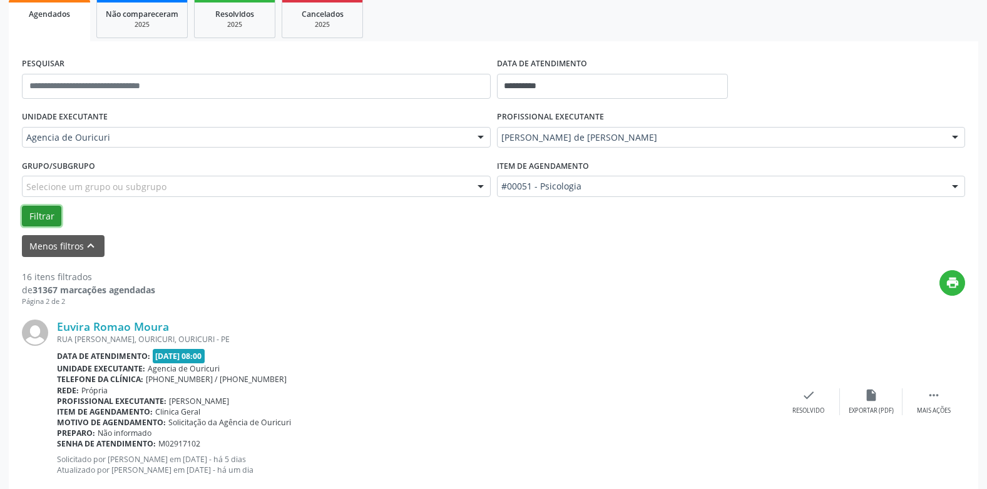
click at [40, 212] on button "Filtrar" at bounding box center [41, 216] width 39 height 21
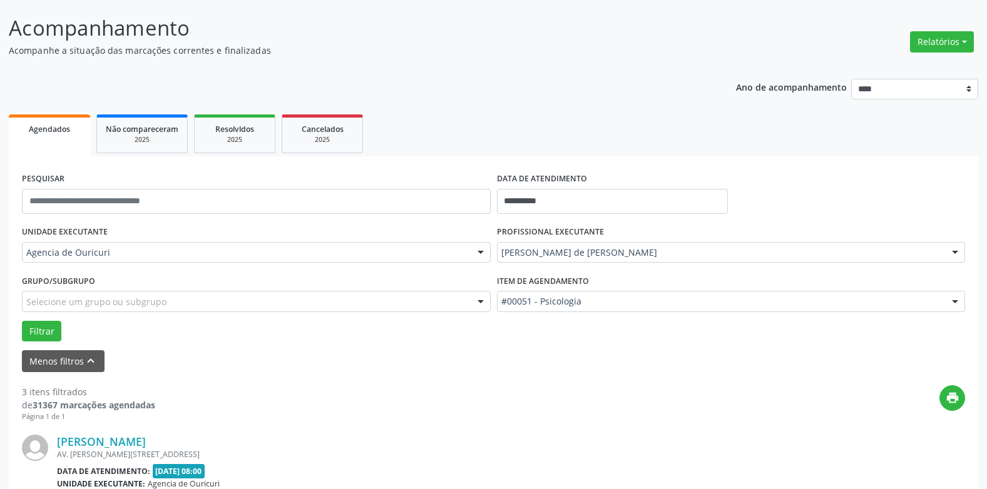
scroll to position [26, 0]
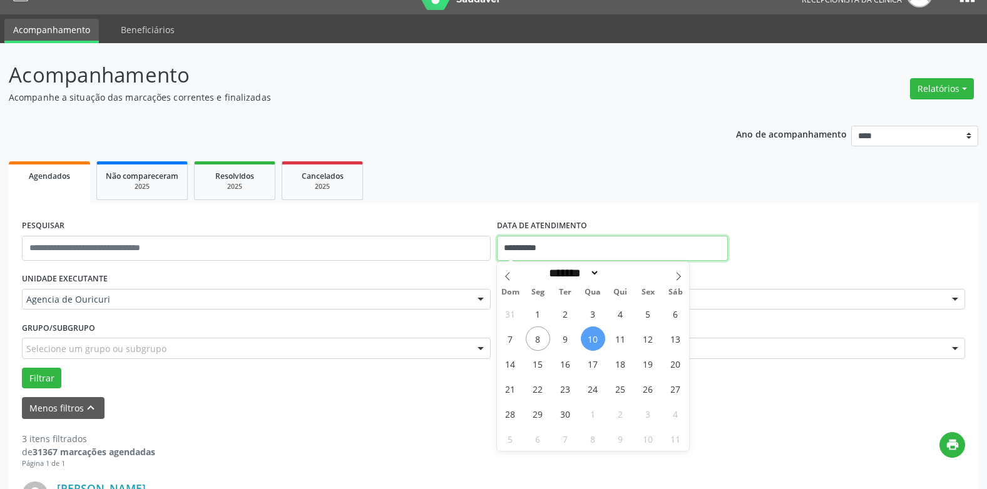
click at [544, 239] on input "**********" at bounding box center [612, 248] width 231 height 25
click at [569, 337] on span "9" at bounding box center [565, 339] width 24 height 24
type input "**********"
click at [569, 337] on span "9" at bounding box center [565, 339] width 24 height 24
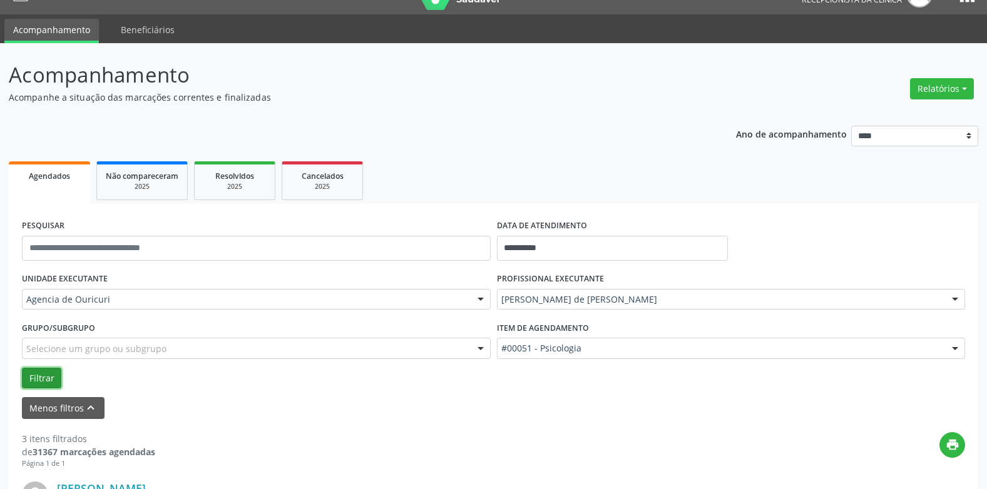
click at [38, 376] on button "Filtrar" at bounding box center [41, 378] width 39 height 21
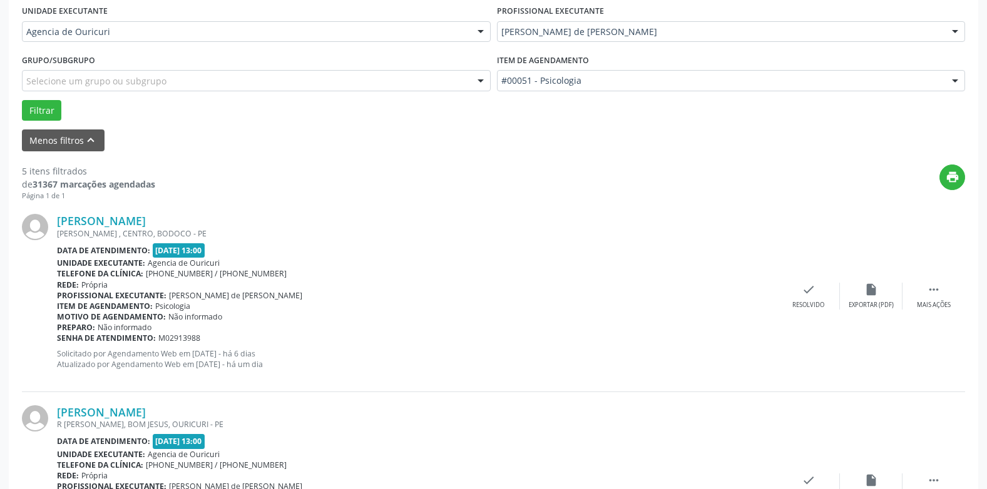
scroll to position [106, 0]
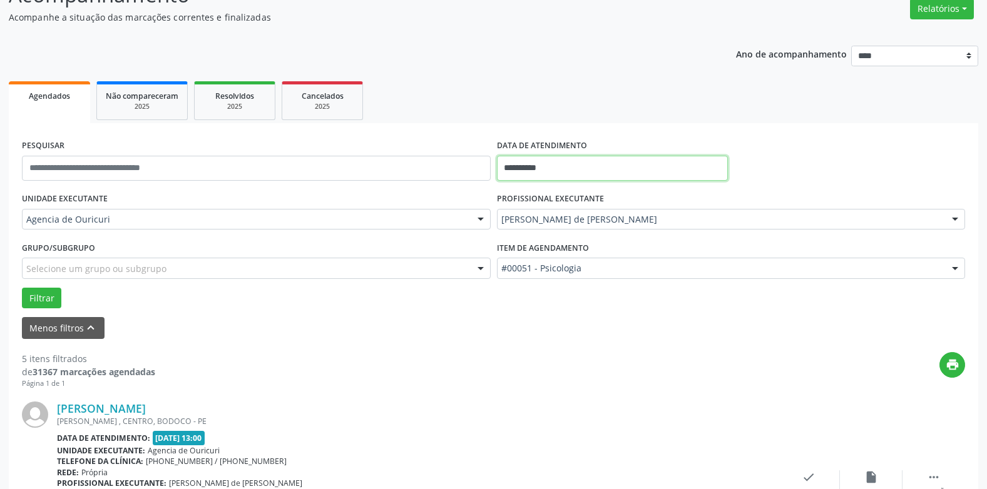
click at [598, 173] on input "**********" at bounding box center [612, 168] width 231 height 25
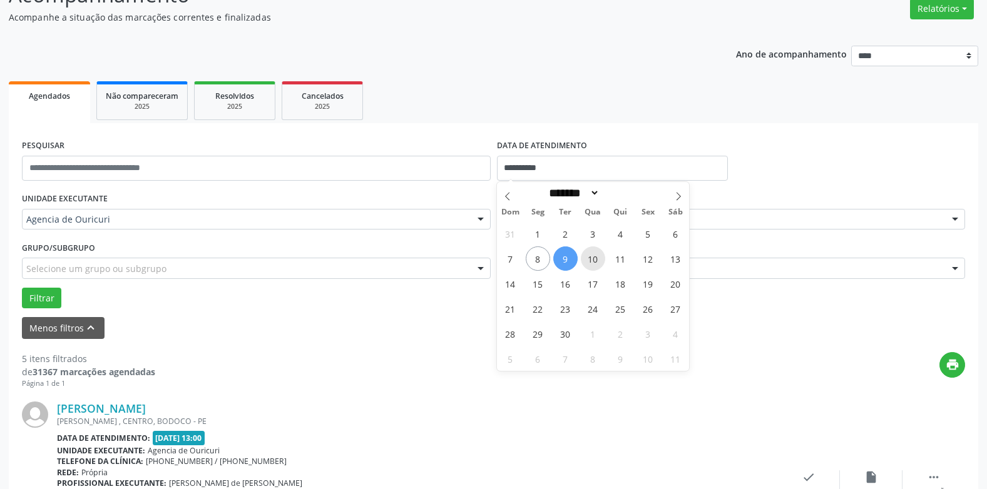
click at [591, 258] on span "10" at bounding box center [593, 259] width 24 height 24
type input "**********"
click at [591, 258] on span "10" at bounding box center [593, 259] width 24 height 24
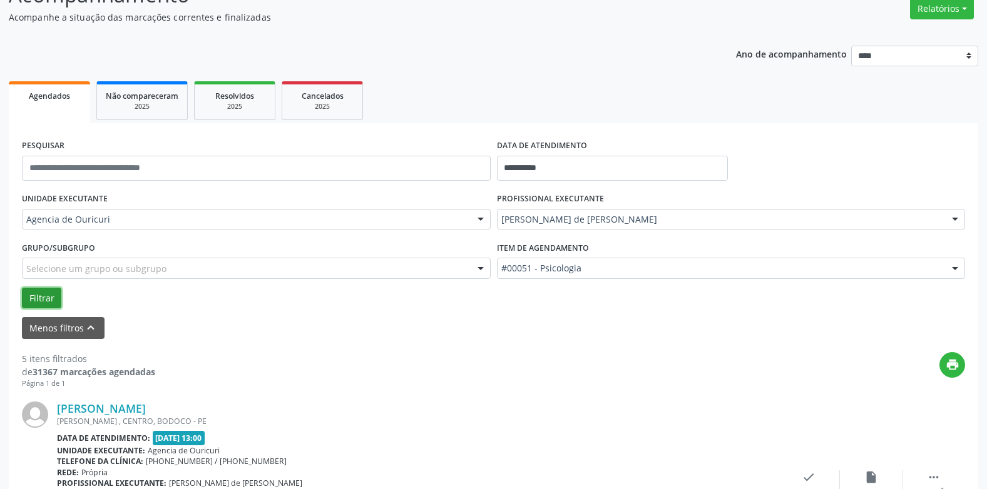
click at [53, 298] on button "Filtrar" at bounding box center [41, 298] width 39 height 21
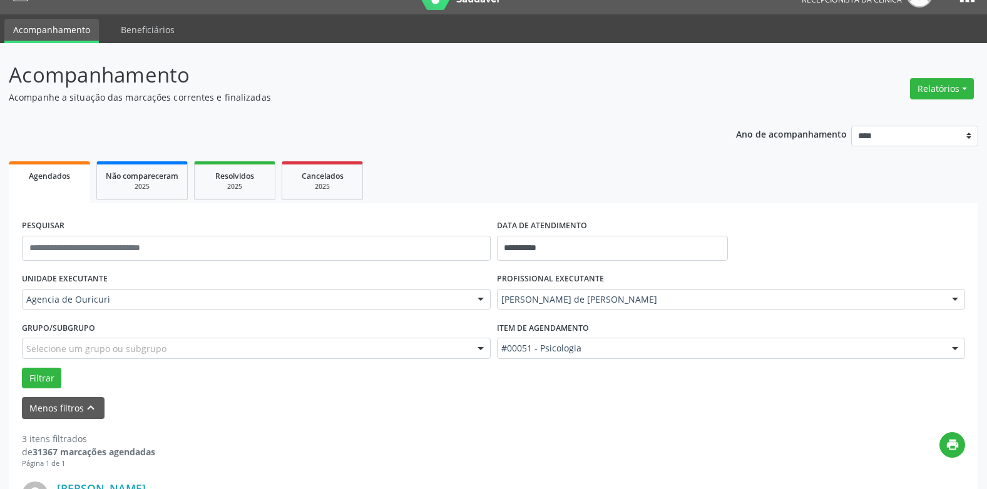
scroll to position [0, 0]
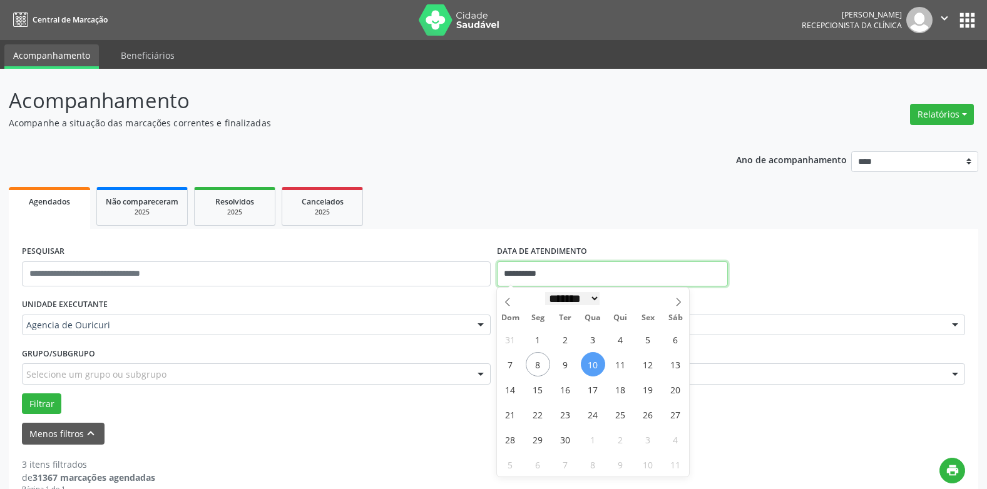
click at [604, 282] on input "**********" at bounding box center [612, 274] width 231 height 25
click at [562, 362] on span "9" at bounding box center [565, 364] width 24 height 24
type input "**********"
click at [568, 366] on span "9" at bounding box center [565, 364] width 24 height 24
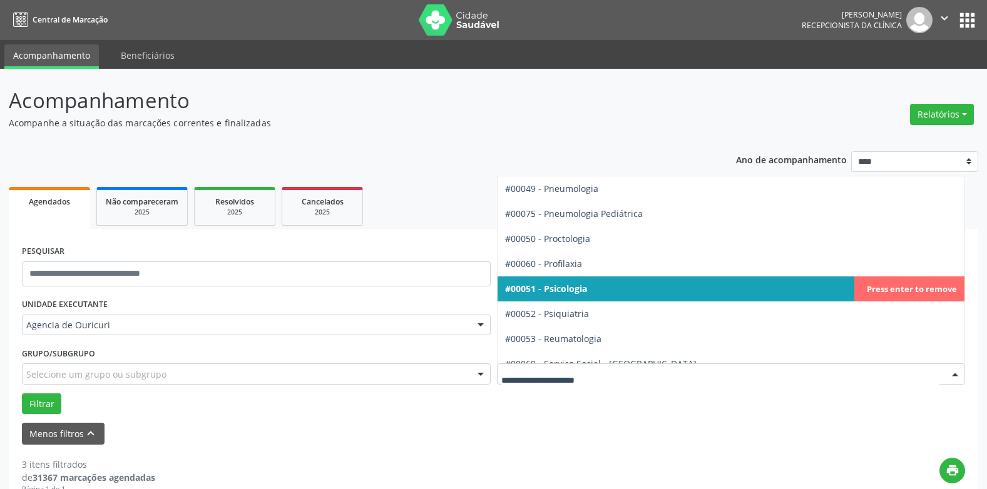
click at [568, 366] on div at bounding box center [731, 373] width 469 height 21
click at [571, 293] on span "#00051 - Psicologia" at bounding box center [546, 289] width 82 height 12
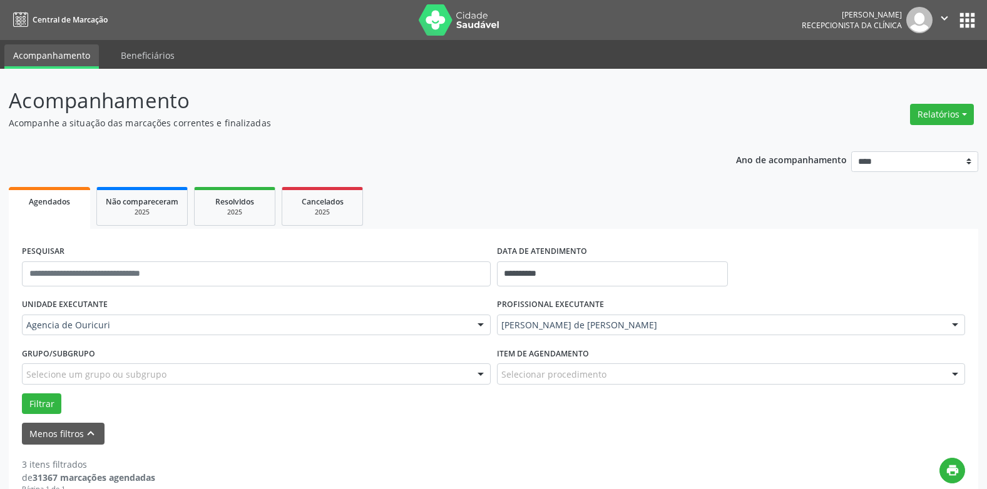
click at [955, 377] on div at bounding box center [954, 374] width 19 height 21
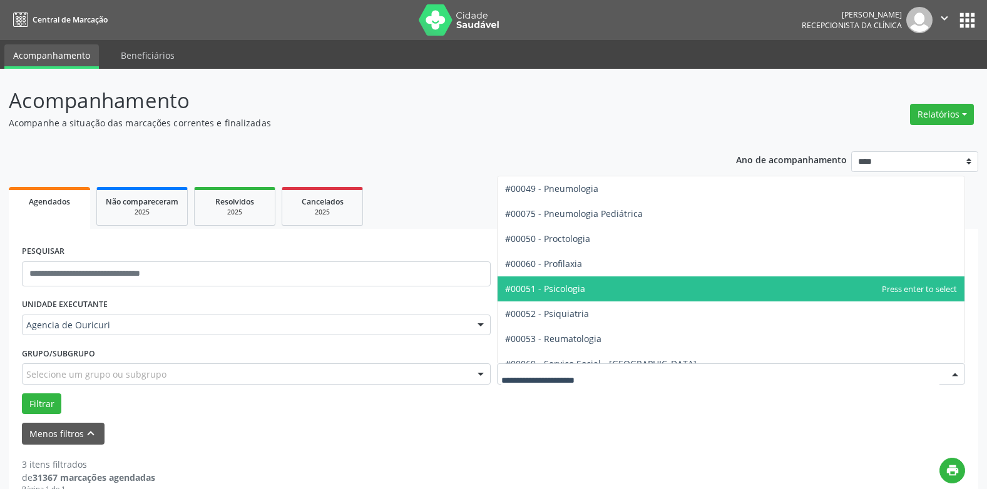
click at [556, 291] on span "#00051 - Psicologia" at bounding box center [545, 289] width 80 height 12
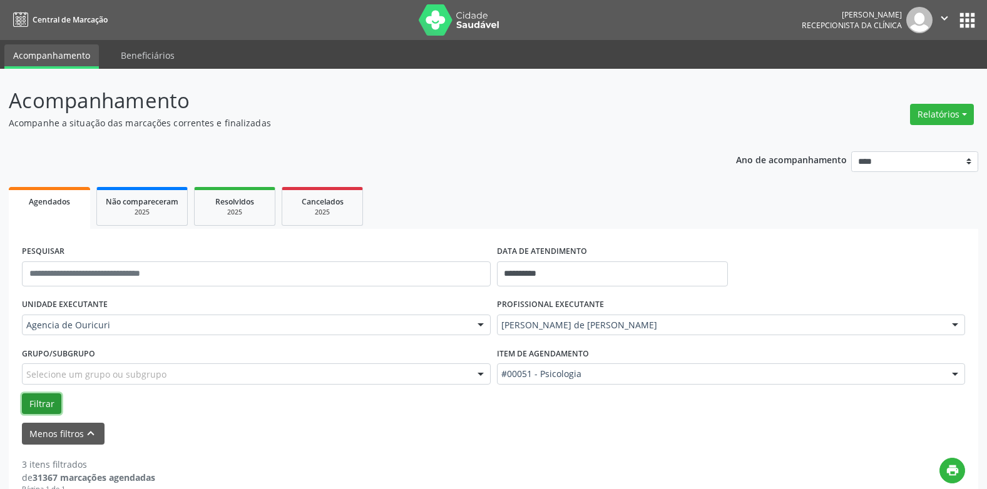
click at [48, 402] on button "Filtrar" at bounding box center [41, 404] width 39 height 21
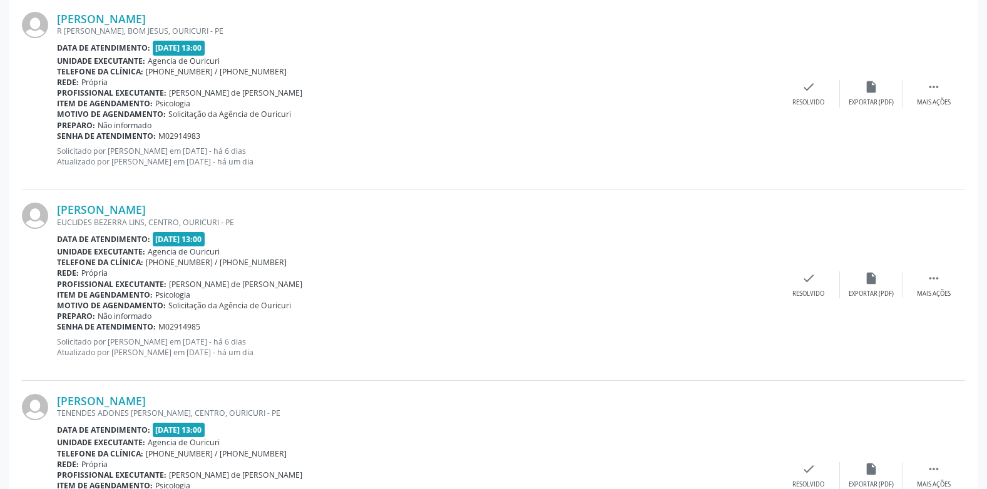
scroll to position [688, 0]
click at [675, 283] on div "Profissional executante: [PERSON_NAME]" at bounding box center [417, 283] width 720 height 11
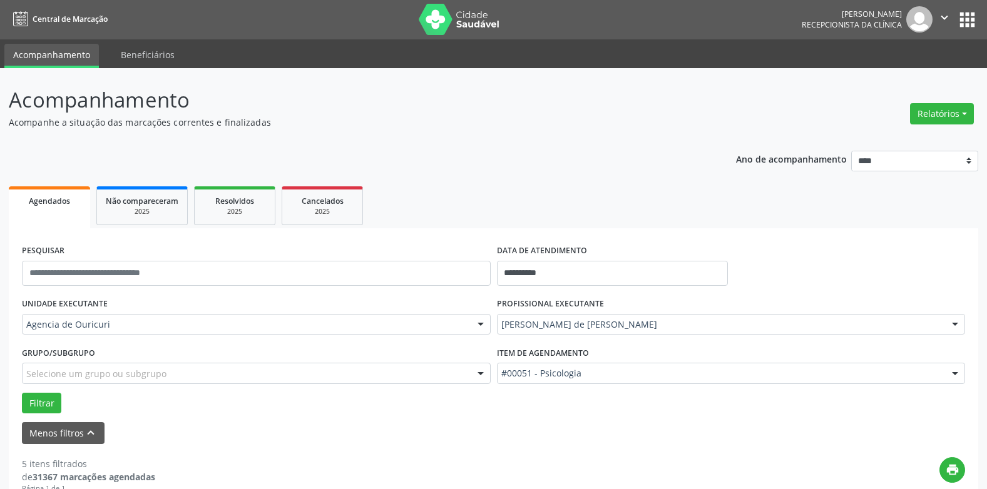
scroll to position [0, 0]
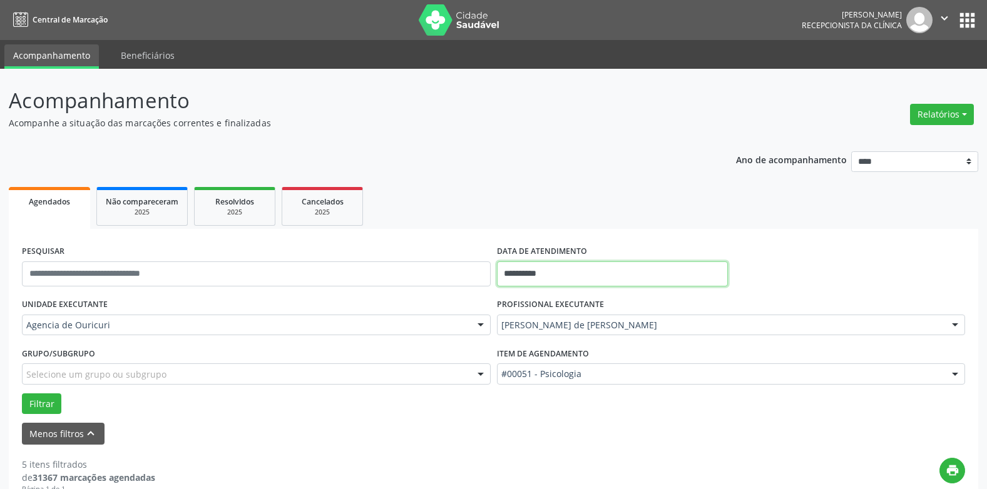
click at [598, 272] on input "**********" at bounding box center [612, 274] width 231 height 25
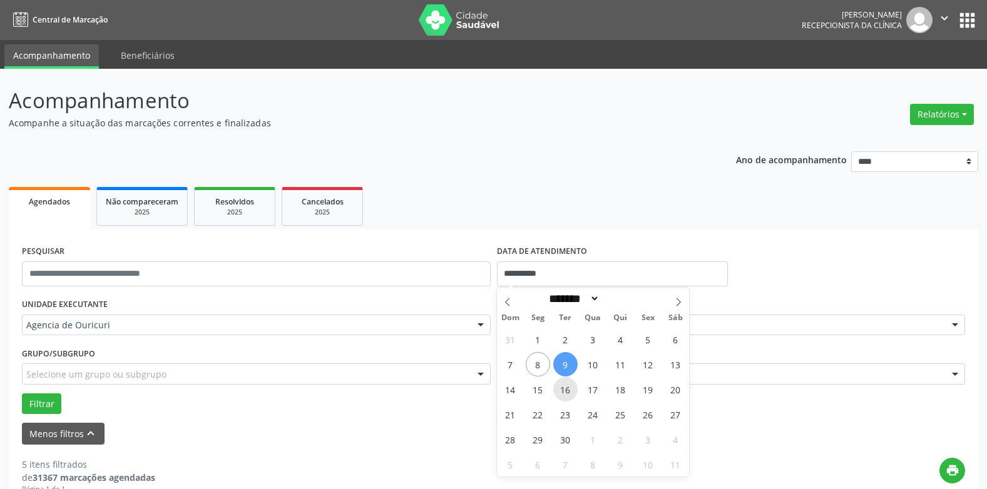
click at [561, 385] on span "16" at bounding box center [565, 389] width 24 height 24
type input "**********"
click at [561, 385] on span "16" at bounding box center [565, 389] width 24 height 24
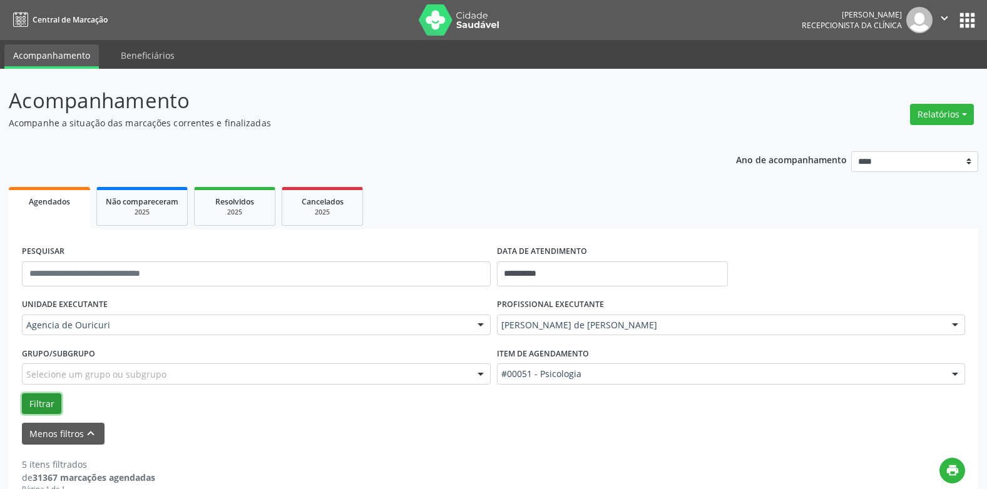
click at [53, 402] on button "Filtrar" at bounding box center [41, 404] width 39 height 21
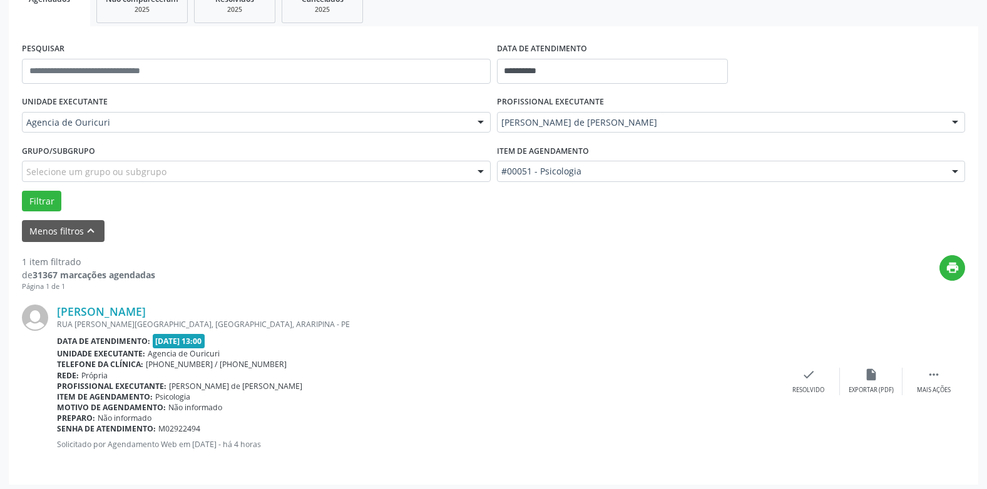
scroll to position [207, 0]
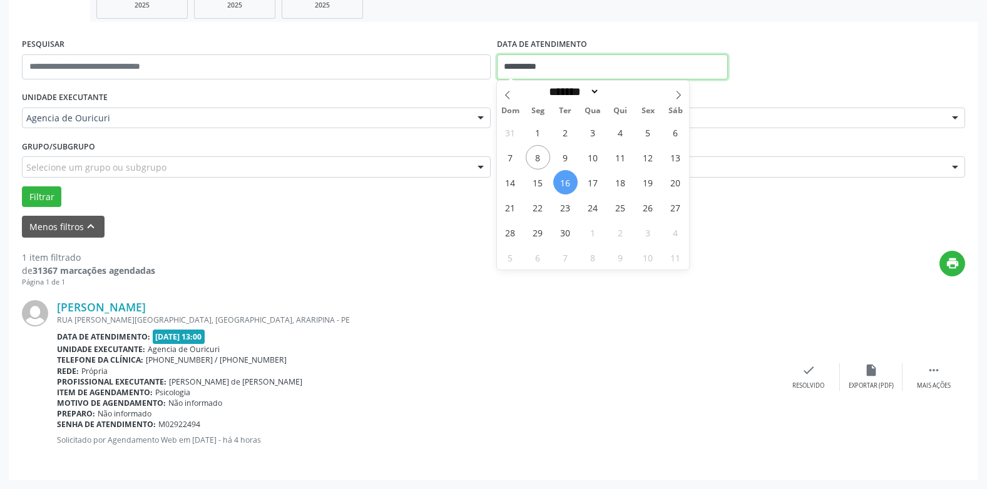
click at [598, 63] on input "**********" at bounding box center [612, 66] width 231 height 25
click at [537, 161] on span "8" at bounding box center [538, 157] width 24 height 24
type input "**********"
click at [537, 161] on span "8" at bounding box center [538, 157] width 24 height 24
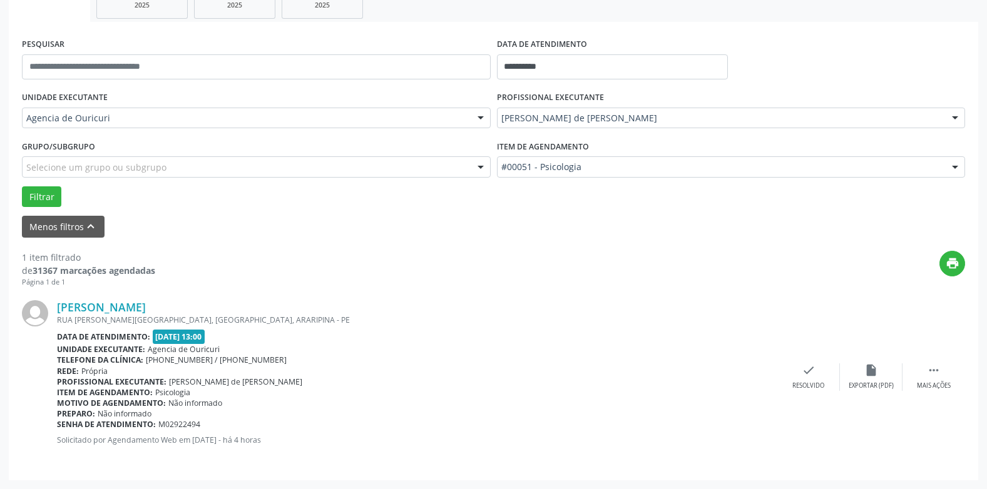
click at [947, 118] on div at bounding box center [954, 118] width 19 height 21
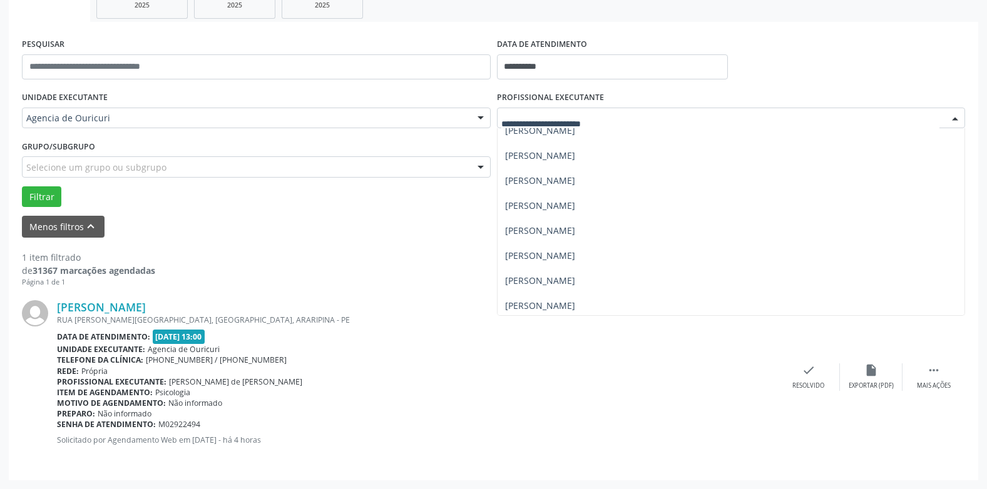
scroll to position [263, 0]
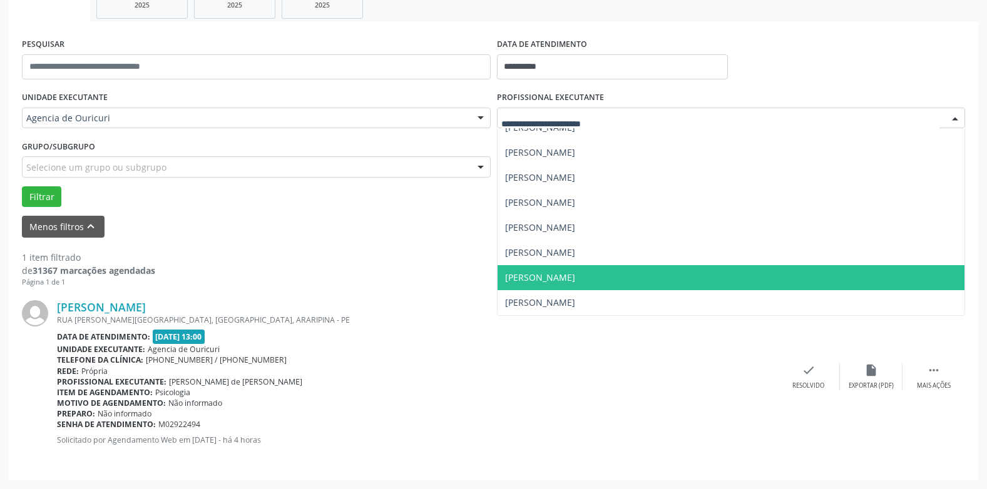
click at [575, 276] on span "[PERSON_NAME]" at bounding box center [540, 278] width 70 height 12
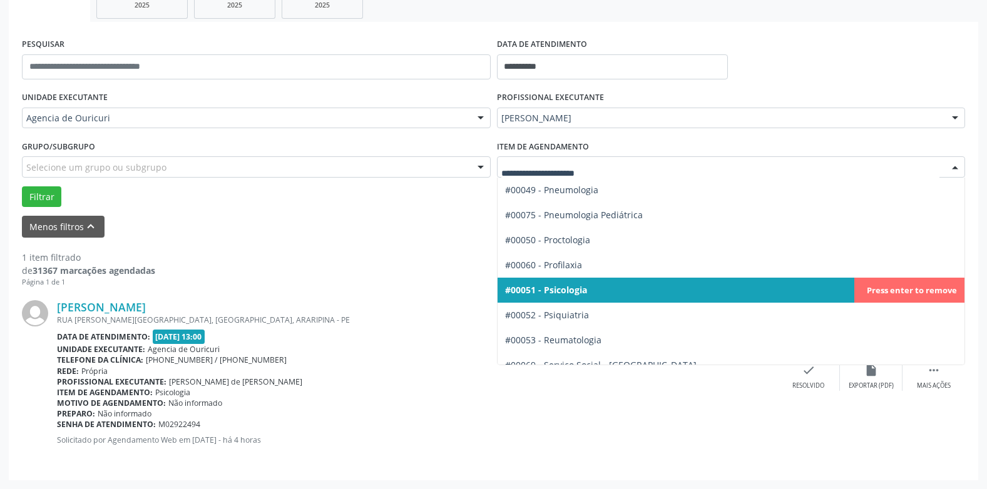
click at [952, 170] on div at bounding box center [954, 167] width 19 height 21
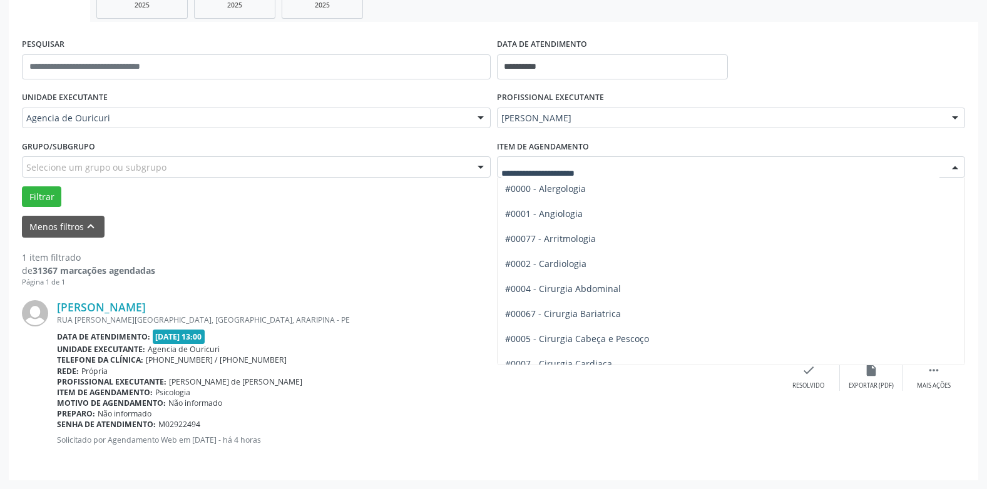
scroll to position [0, 0]
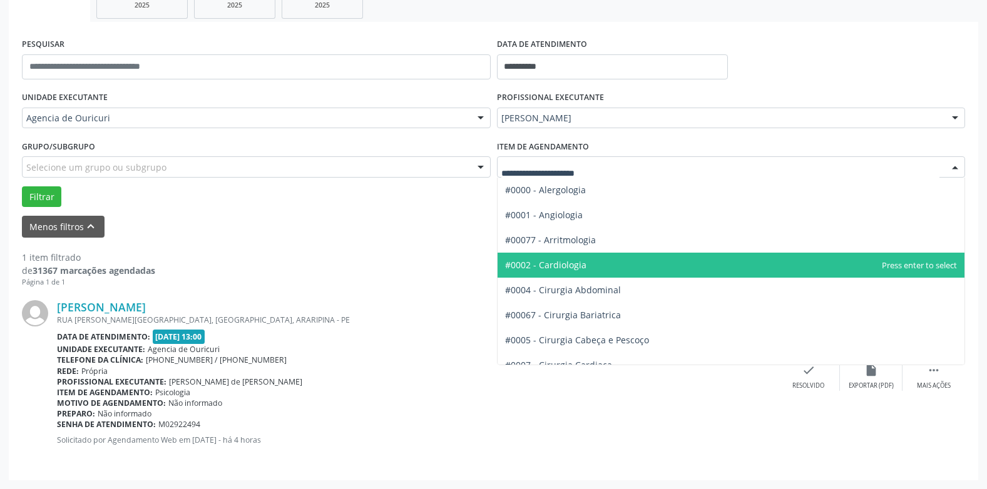
click at [600, 257] on span "#0002 - Cardiologia" at bounding box center [730, 265] width 467 height 25
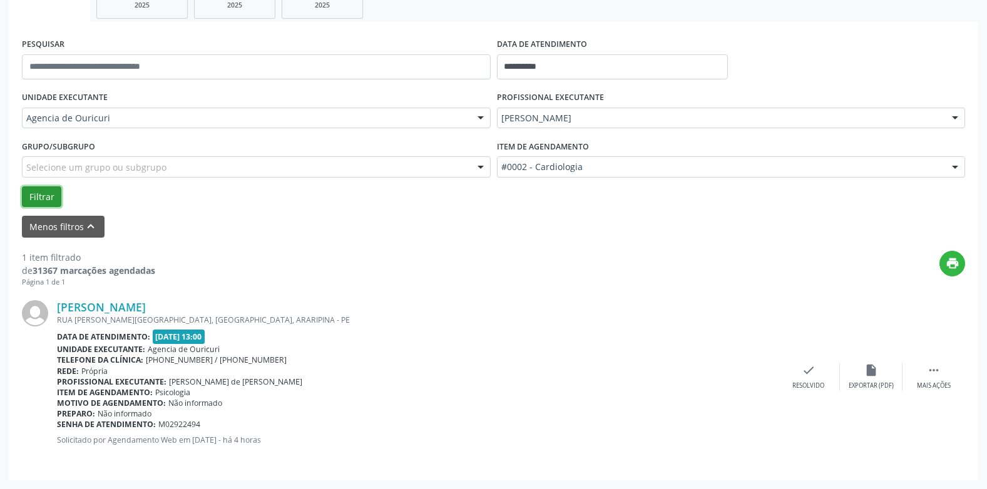
click at [38, 197] on button "Filtrar" at bounding box center [41, 196] width 39 height 21
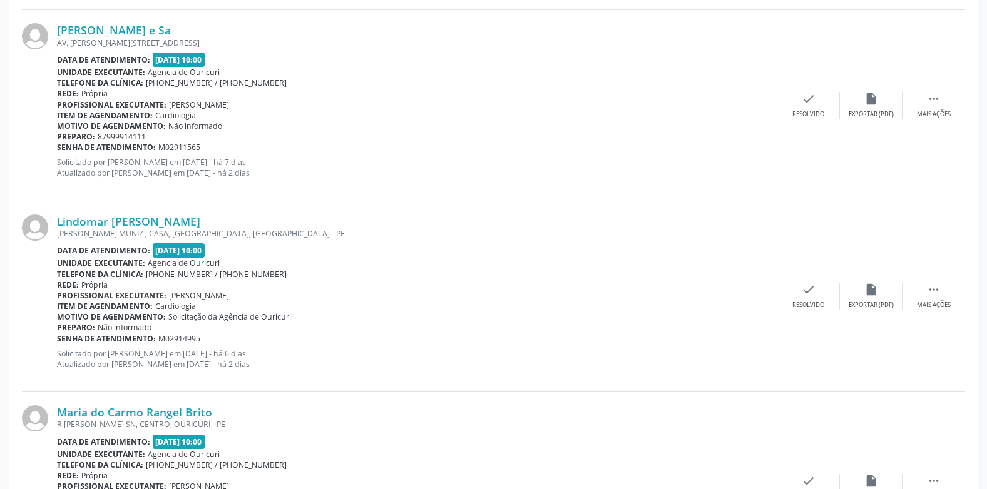
scroll to position [895, 0]
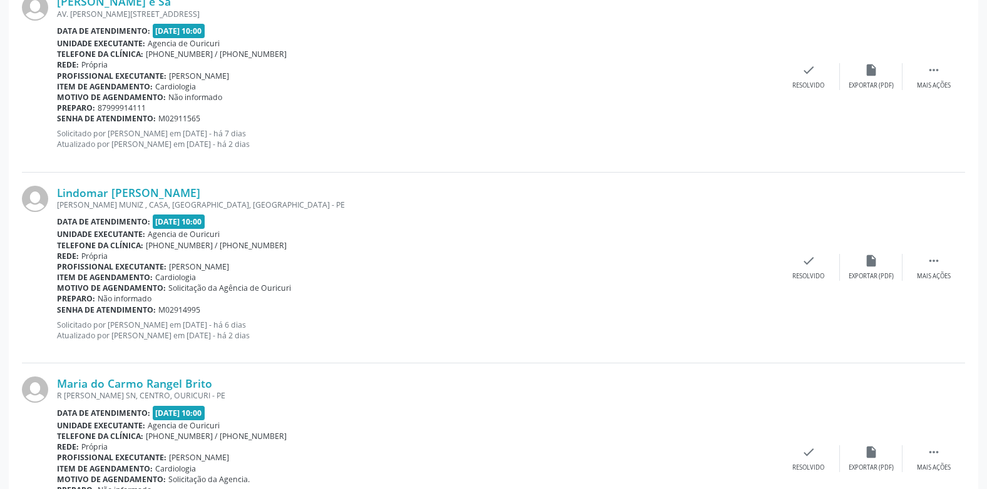
click at [621, 283] on div "Motivo de agendamento: Solicitação da Agência de Ouricuri" at bounding box center [417, 288] width 720 height 11
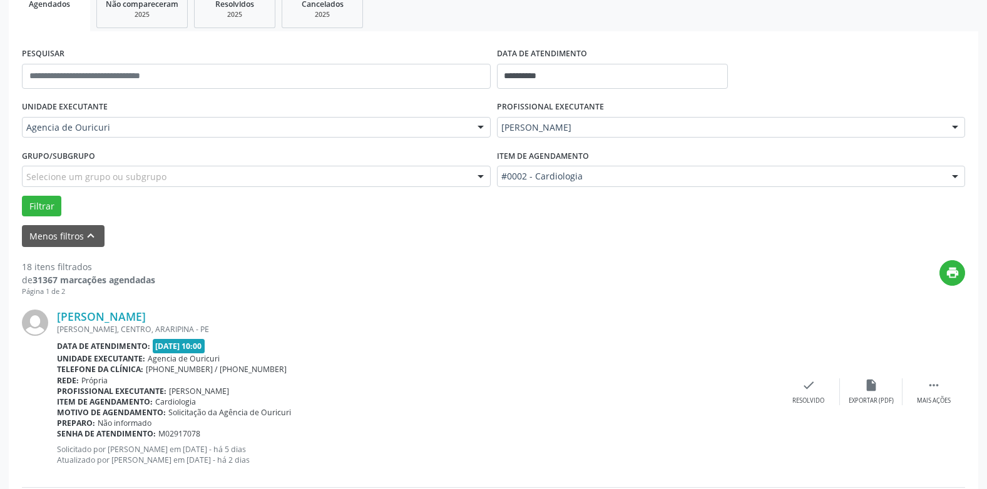
scroll to position [0, 0]
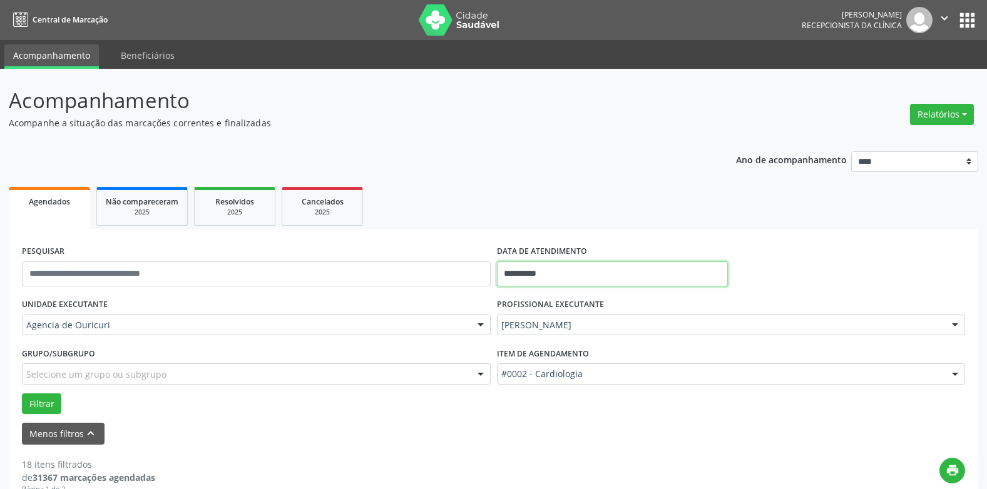
click at [559, 276] on input "**********" at bounding box center [612, 274] width 231 height 25
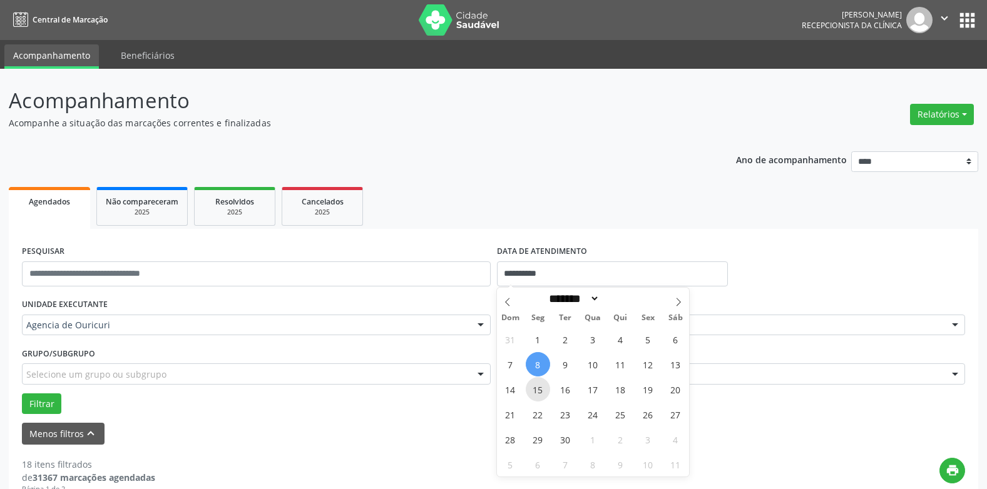
click at [538, 390] on span "15" at bounding box center [538, 389] width 24 height 24
type input "**********"
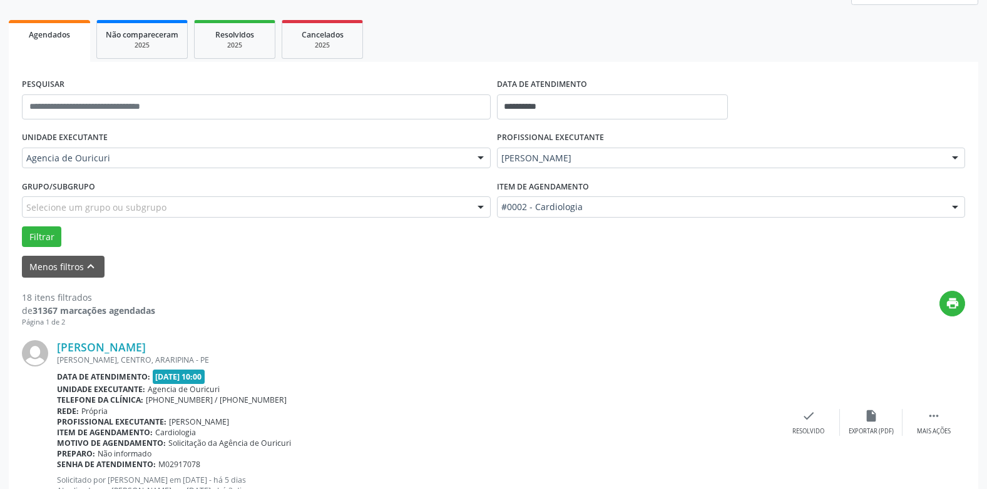
scroll to position [188, 0]
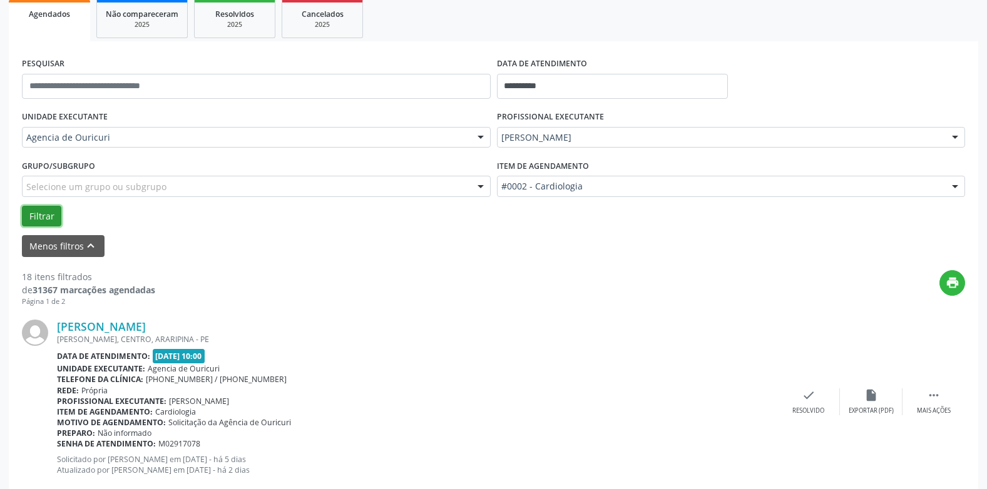
click at [51, 215] on button "Filtrar" at bounding box center [41, 216] width 39 height 21
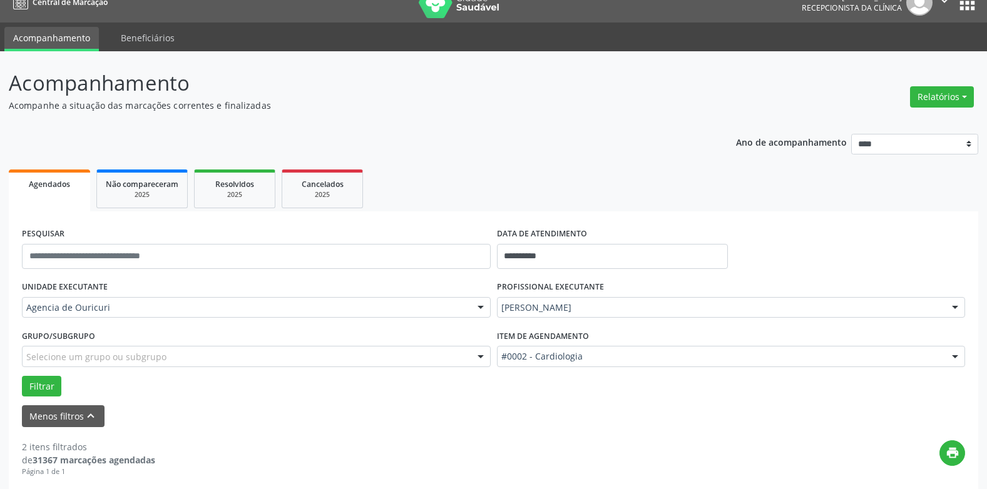
scroll to position [12, 0]
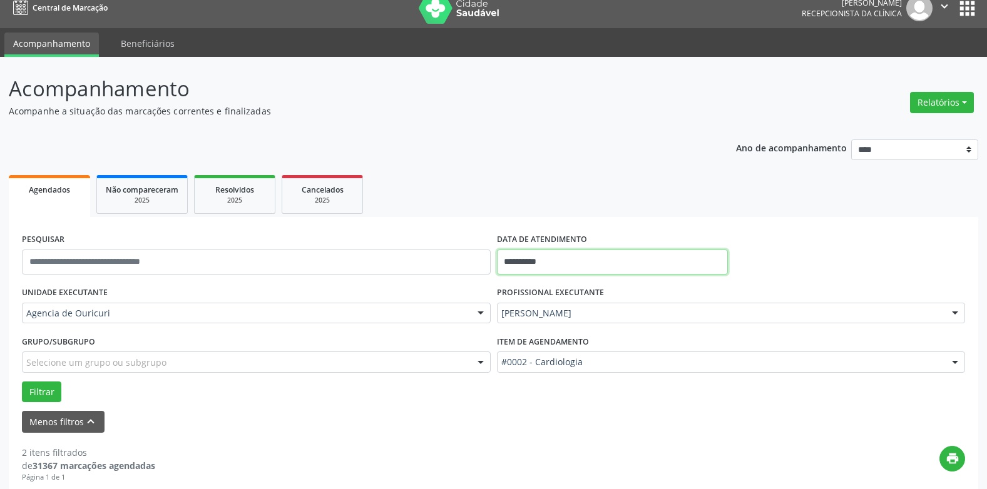
click at [589, 262] on input "**********" at bounding box center [612, 262] width 231 height 25
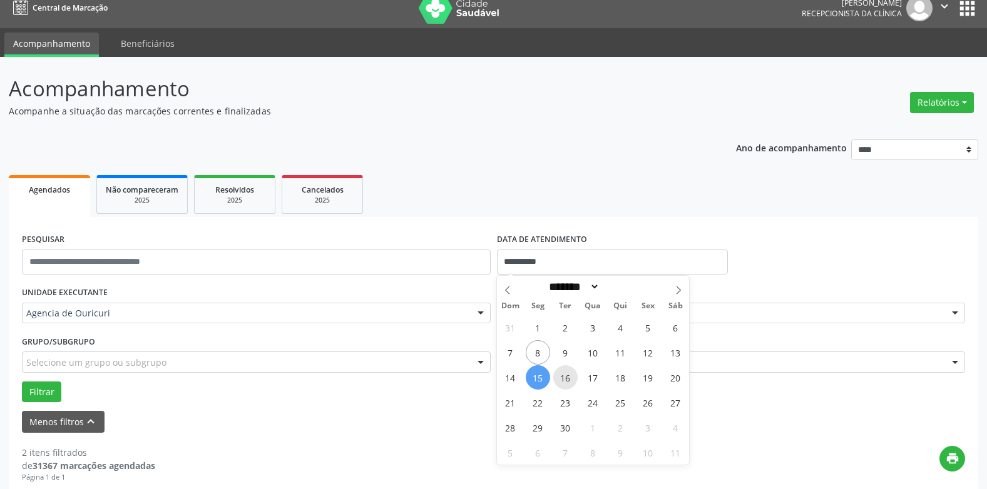
click at [572, 378] on span "16" at bounding box center [565, 377] width 24 height 24
type input "**********"
click at [572, 378] on span "16" at bounding box center [565, 377] width 24 height 24
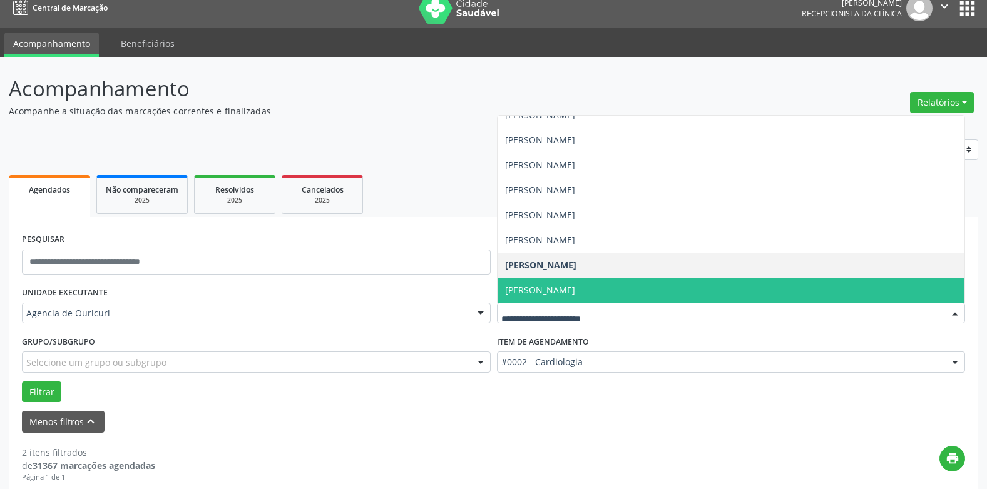
click at [541, 296] on span "[PERSON_NAME]" at bounding box center [730, 290] width 467 height 25
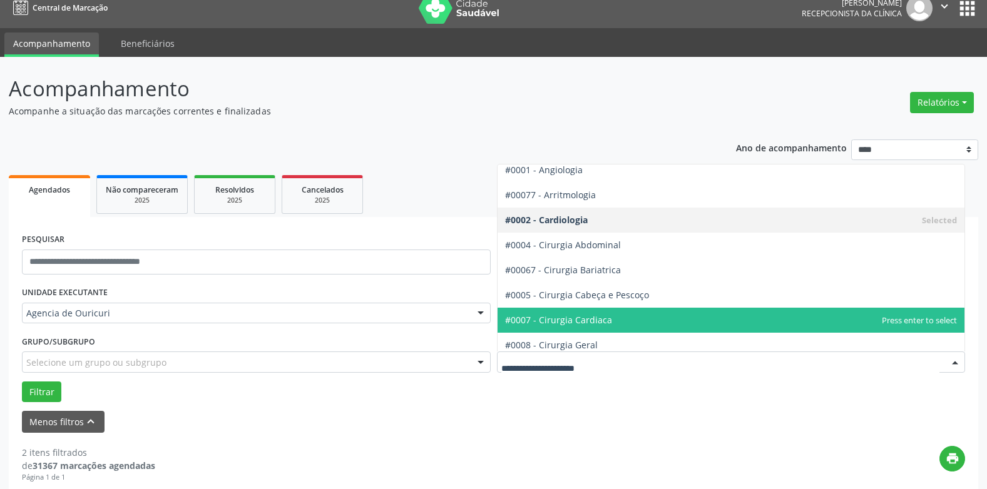
scroll to position [63, 0]
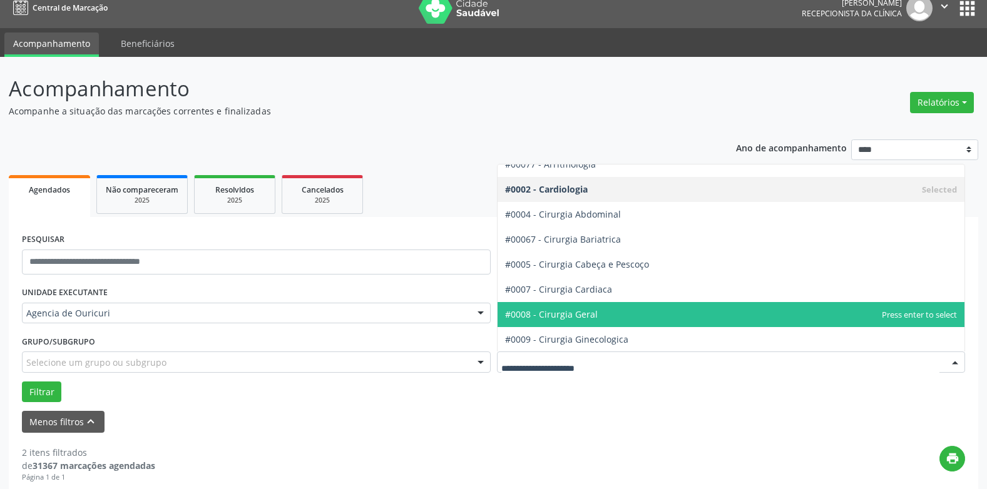
click at [586, 317] on span "#0008 - Cirurgia Geral" at bounding box center [551, 314] width 93 height 12
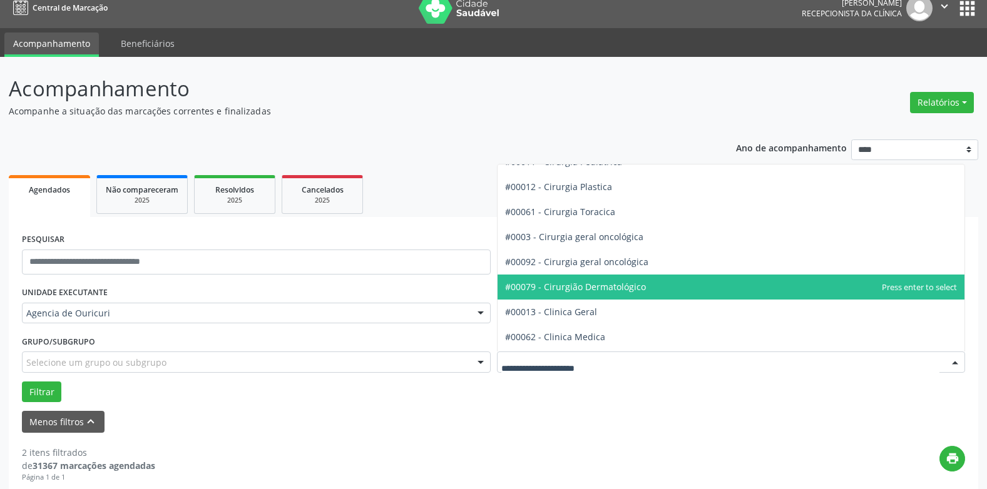
scroll to position [313, 0]
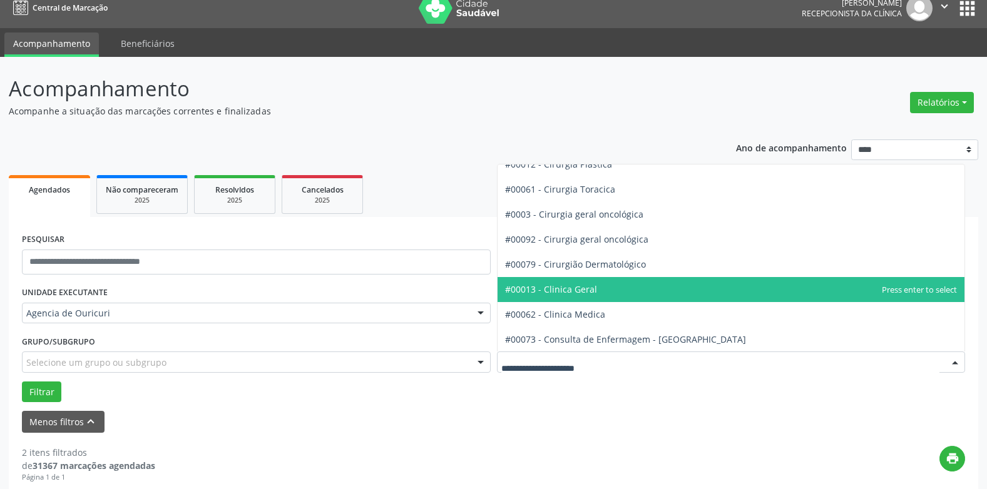
click at [589, 295] on span "#00013 - Clinica Geral" at bounding box center [551, 289] width 92 height 12
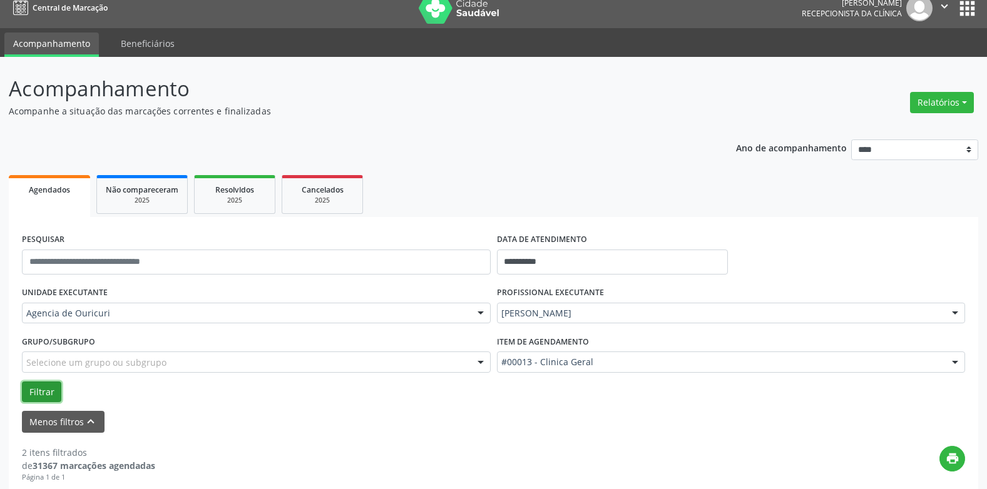
click at [41, 395] on button "Filtrar" at bounding box center [41, 392] width 39 height 21
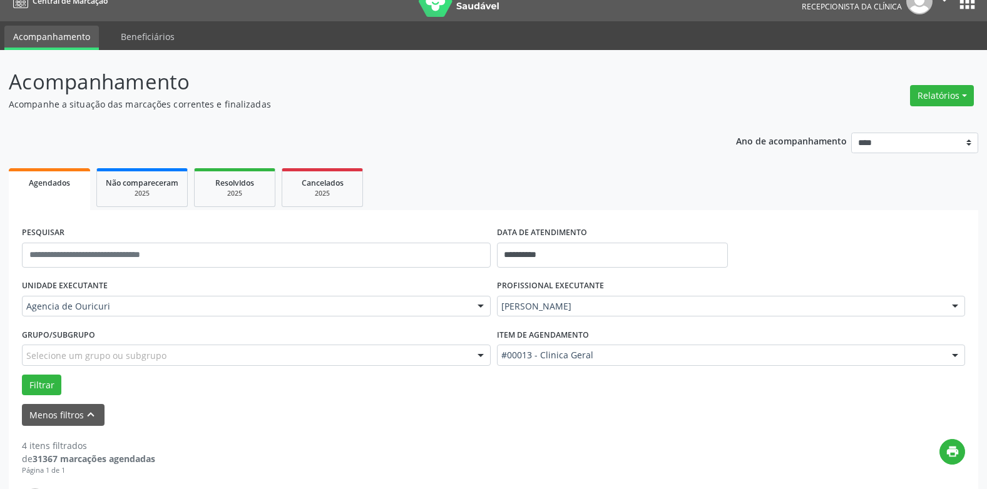
scroll to position [0, 0]
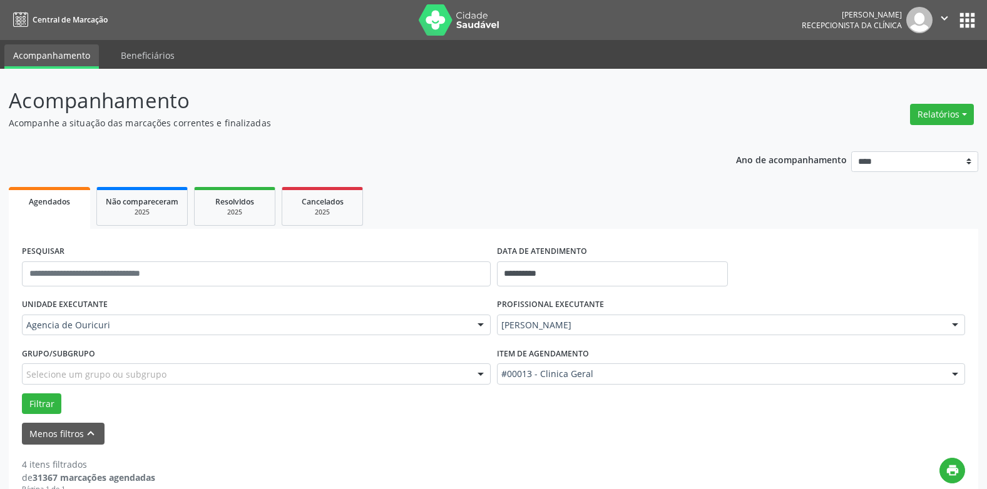
click at [943, 14] on icon "" at bounding box center [944, 18] width 14 height 14
click at [902, 76] on link "Sair" at bounding box center [912, 77] width 86 height 18
